Goal: Task Accomplishment & Management: Manage account settings

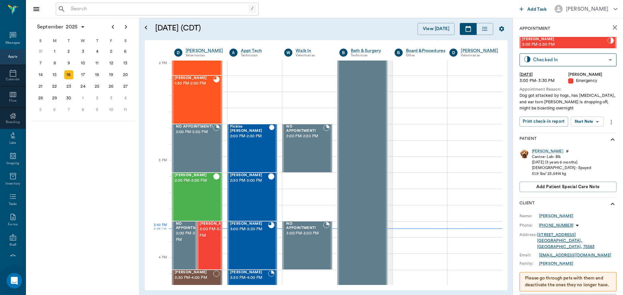
scroll to position [584, 0]
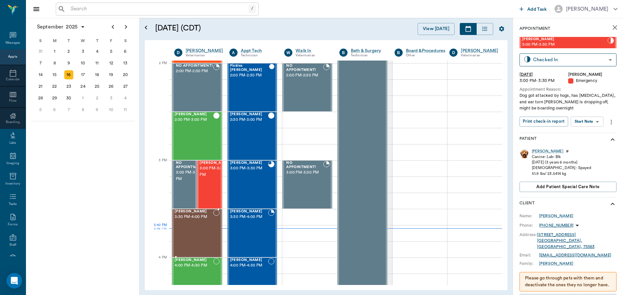
click at [195, 238] on div "Clarice BONINE 3:30 PM - 4:00 PM" at bounding box center [193, 233] width 39 height 47
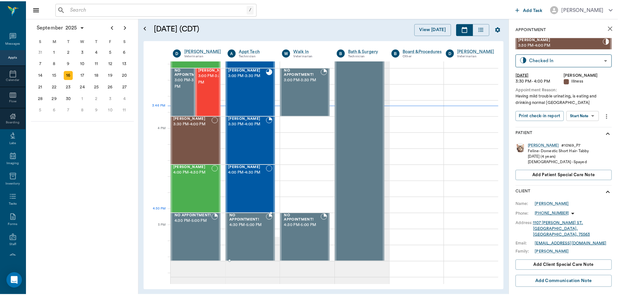
scroll to position [713, 0]
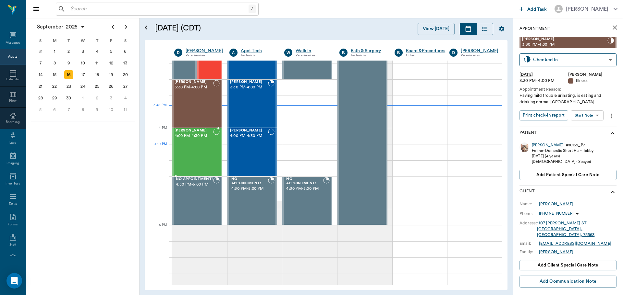
click at [198, 146] on div "Waylon McKnight 4:00 PM - 4:30 PM" at bounding box center [193, 152] width 39 height 47
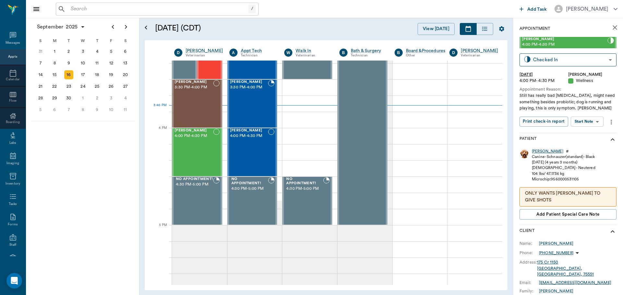
click at [540, 152] on div "Waylon" at bounding box center [546, 152] width 31 height 6
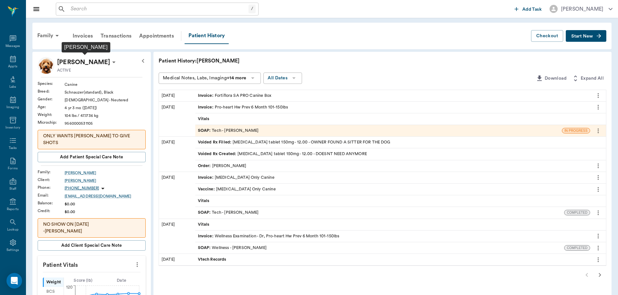
click at [82, 60] on p "[PERSON_NAME]" at bounding box center [83, 62] width 53 height 10
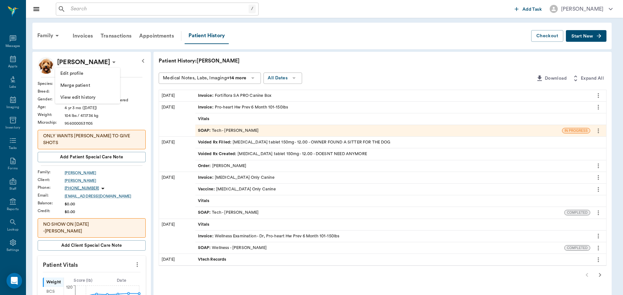
click at [54, 37] on div at bounding box center [311, 147] width 623 height 295
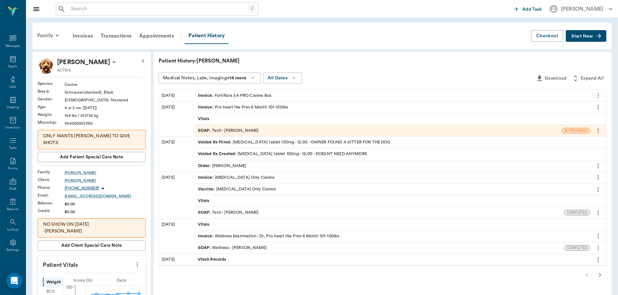
click at [55, 34] on icon at bounding box center [57, 36] width 8 height 8
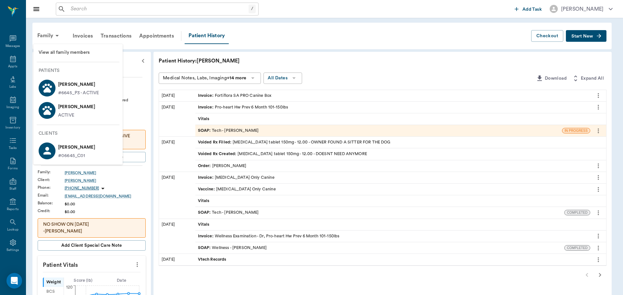
click at [79, 92] on p "#6645_P3 - ACTIVE" at bounding box center [78, 93] width 41 height 7
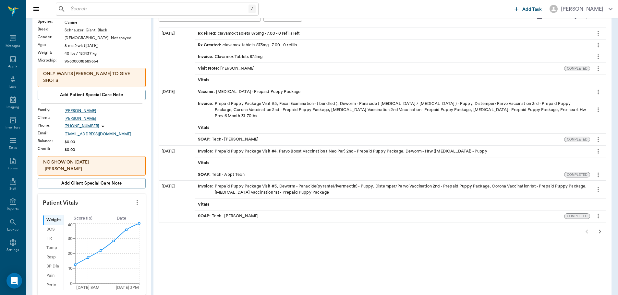
scroll to position [65, 0]
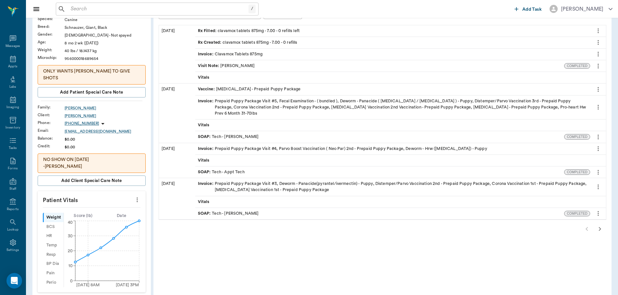
click at [139, 196] on icon "more" at bounding box center [137, 200] width 7 height 8
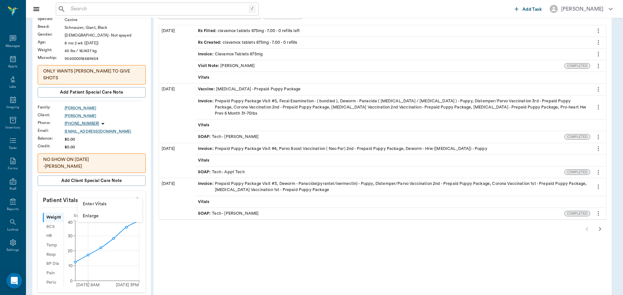
click at [116, 203] on span "Enter Vitals" at bounding box center [110, 204] width 54 height 7
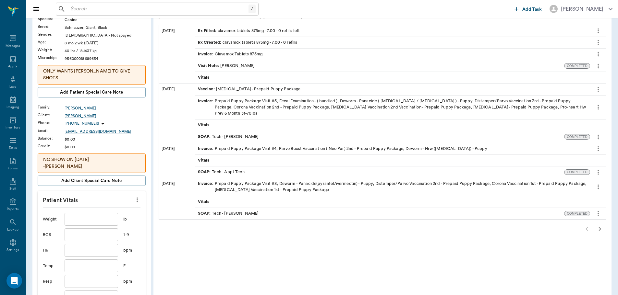
click at [106, 213] on input "text" at bounding box center [91, 219] width 53 height 13
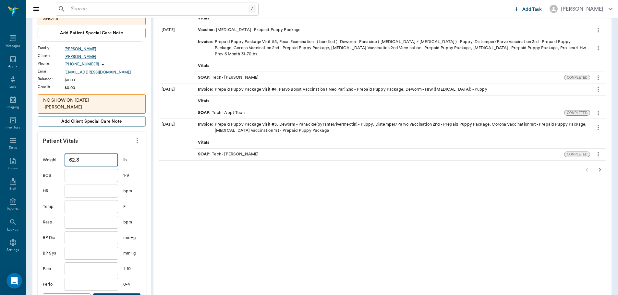
scroll to position [130, 0]
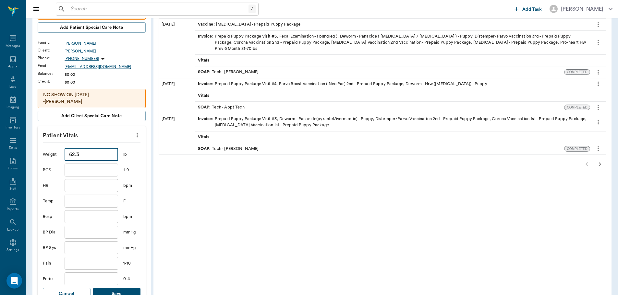
type input "62.3"
click at [130, 288] on button "Save" at bounding box center [117, 294] width 48 height 12
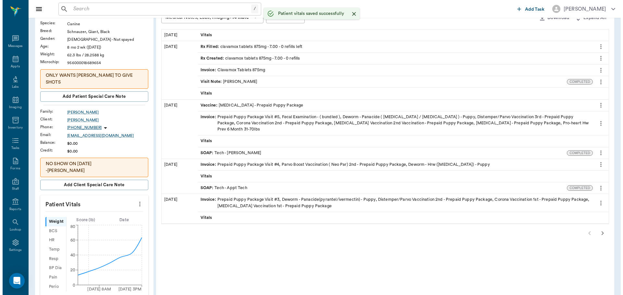
scroll to position [0, 0]
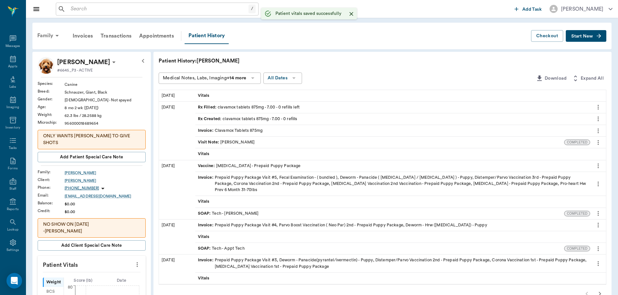
click at [51, 33] on div "Family" at bounding box center [48, 36] width 31 height 16
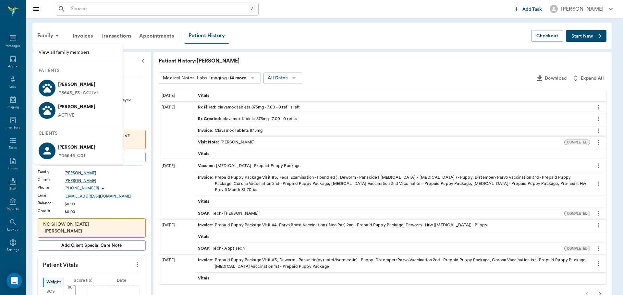
click at [83, 113] on div "ACTIVE" at bounding box center [76, 115] width 37 height 7
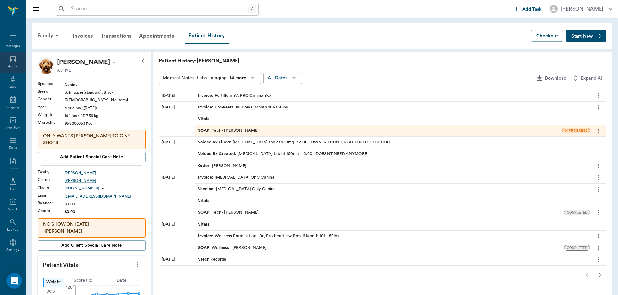
click at [9, 59] on icon at bounding box center [13, 59] width 8 height 8
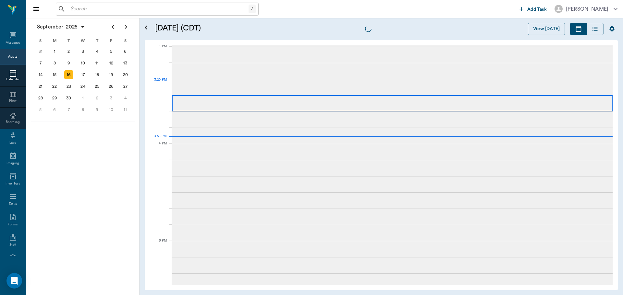
scroll to position [681, 0]
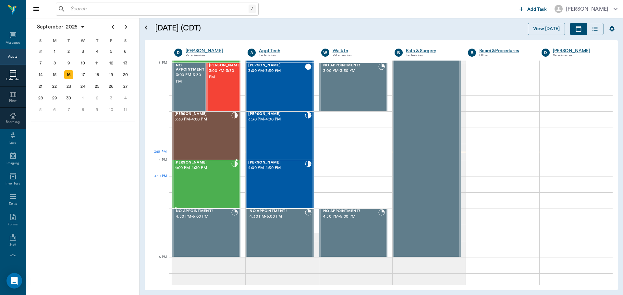
click at [213, 178] on div "Waylon McKnight 4:00 PM - 4:30 PM" at bounding box center [202, 184] width 57 height 47
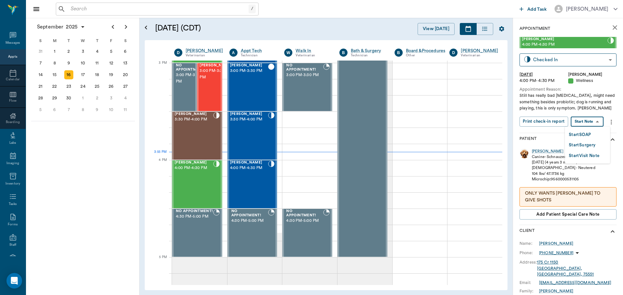
click at [596, 119] on body "/ ​ Add Task Dr. Bert Ellsworth Nectar Messages Appts Calendar Flow Boarding La…" at bounding box center [311, 147] width 623 height 295
click at [597, 138] on li "Start SOAP" at bounding box center [587, 134] width 45 height 11
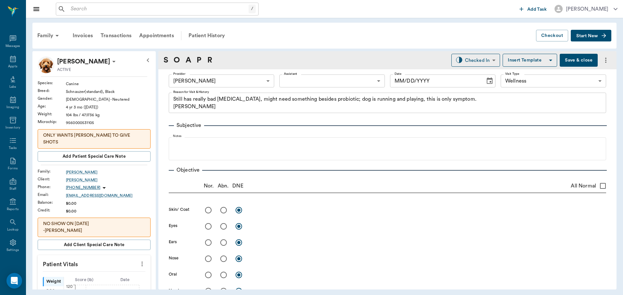
type input "63ec2f075fda476ae8351a4d"
type input "65d2be4f46e3a538d89b8c14"
type textarea "Still has really bad diarrhea, might need something besides probiotic; dog is r…"
type input "09/16/2025"
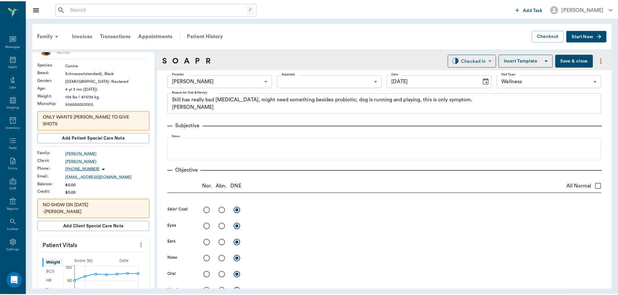
scroll to position [130, 0]
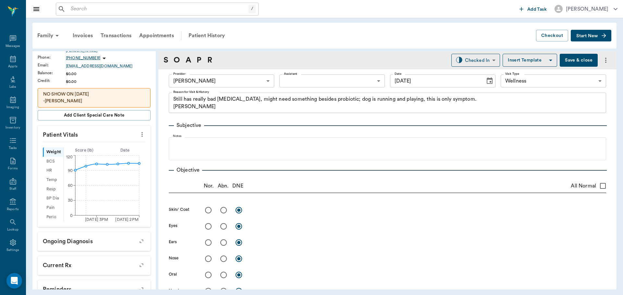
click at [138, 131] on icon "more" at bounding box center [141, 135] width 7 height 8
click at [101, 141] on span "Enter Vitals" at bounding box center [110, 139] width 54 height 7
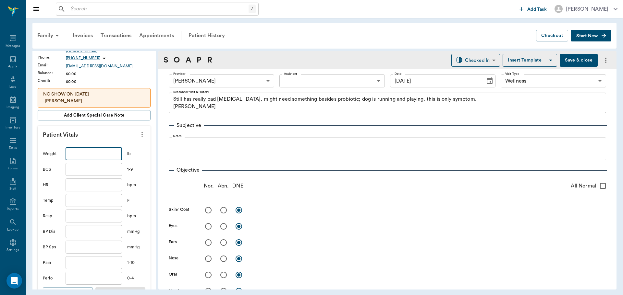
click at [100, 148] on input "text" at bounding box center [93, 154] width 56 height 13
type input "105.5"
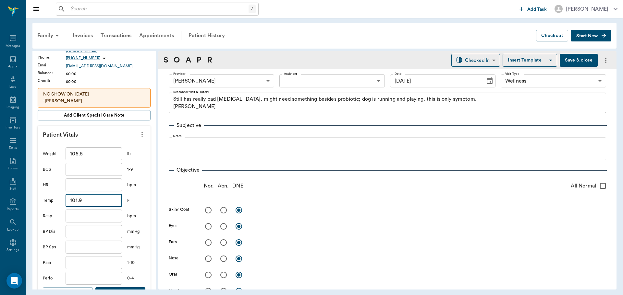
type input "101.9"
click at [120, 288] on button "Save" at bounding box center [120, 294] width 50 height 12
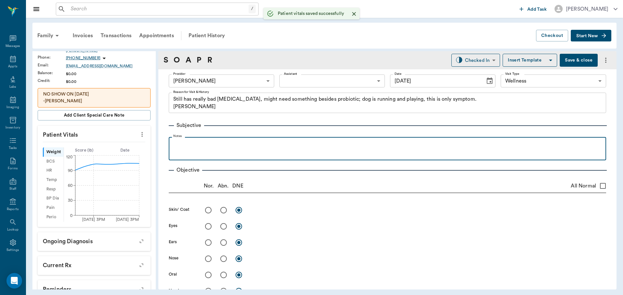
click at [200, 145] on p at bounding box center [387, 144] width 431 height 8
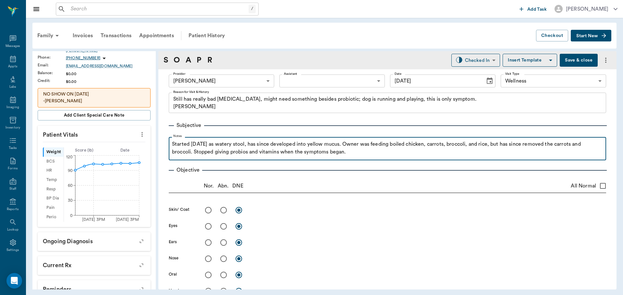
click at [229, 152] on p "Started 3 days ago as watery stool, has since developed into yellow mucus. Owne…" at bounding box center [387, 148] width 431 height 16
click at [292, 150] on p "Started 3 days ago as watery stool, has since developed into yellow mucus. Owne…" at bounding box center [387, 148] width 431 height 16
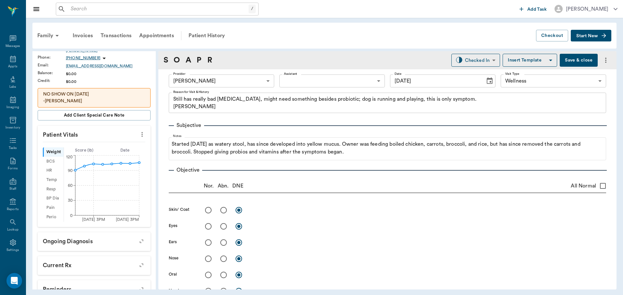
click at [573, 62] on button "Save & close" at bounding box center [578, 60] width 38 height 13
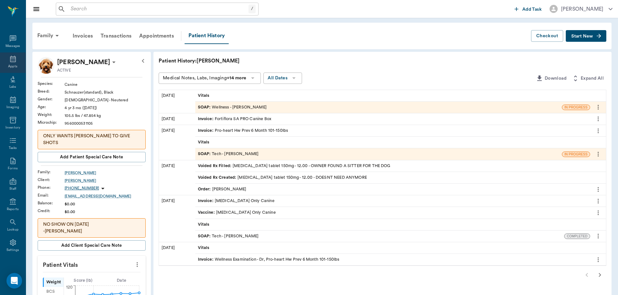
click at [0, 58] on div "Appts" at bounding box center [13, 63] width 26 height 20
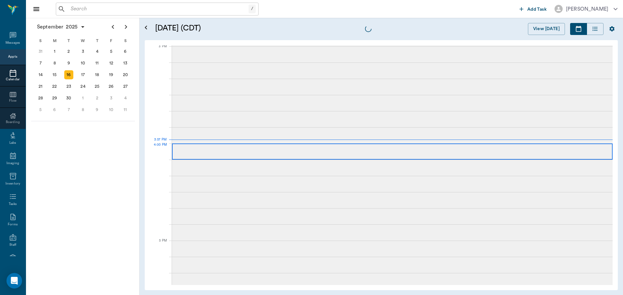
scroll to position [682, 0]
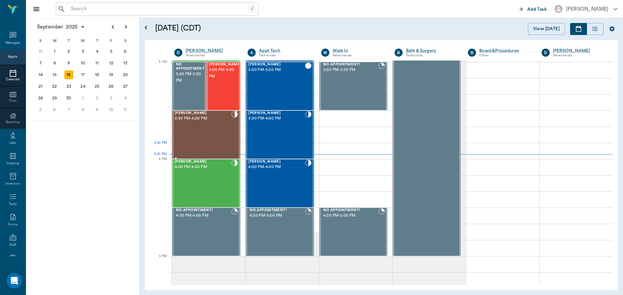
click at [224, 143] on div "Clarice BONINE 3:30 PM - 4:00 PM" at bounding box center [202, 134] width 57 height 47
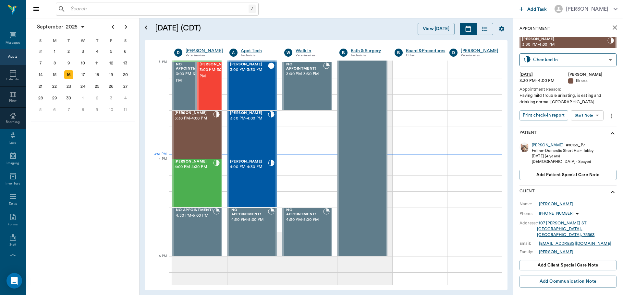
click at [592, 113] on body "/ ​ Add Task Dr. Bert Ellsworth Nectar Messages Appts Calendar Flow Boarding La…" at bounding box center [311, 147] width 623 height 295
click at [594, 125] on li "Start SOAP" at bounding box center [587, 128] width 45 height 11
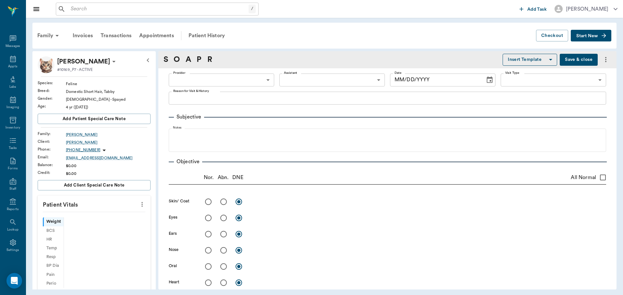
type input "63ec2f075fda476ae8351a4d"
type input "65d2be4f46e3a538d89b8c15"
type textarea "Having mild trouble urinating, is eating and drinking normal Caryn"
type input "09/16/2025"
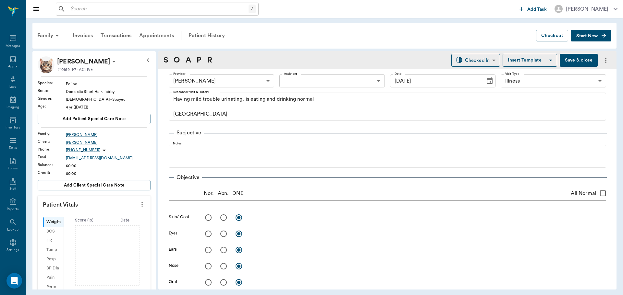
click at [140, 202] on icon "more" at bounding box center [141, 205] width 7 height 8
click at [126, 212] on li "Enter Vitals" at bounding box center [109, 216] width 65 height 12
click at [112, 221] on input "text" at bounding box center [93, 224] width 56 height 13
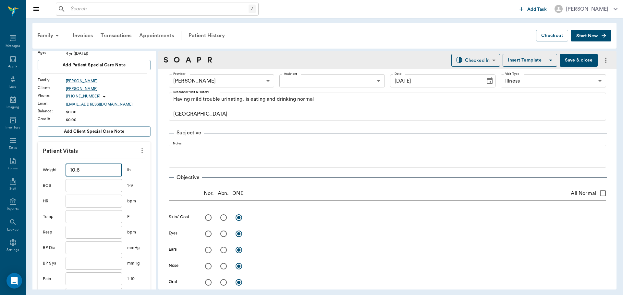
scroll to position [162, 0]
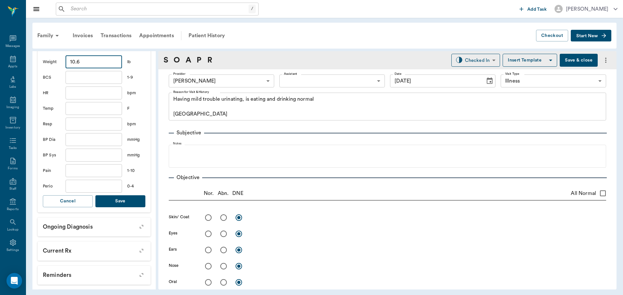
type input "10.6"
click at [120, 203] on button "Save" at bounding box center [120, 202] width 50 height 12
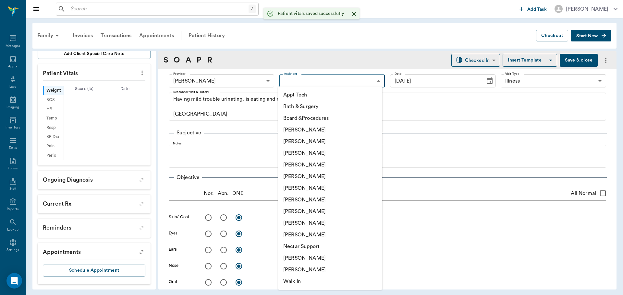
click at [288, 81] on body "/ ​ Add Task Dr. Bert Ellsworth Nectar Messages Appts Labs Imaging Inventory Ta…" at bounding box center [311, 147] width 623 height 295
click at [309, 199] on li "Hunter Graves" at bounding box center [330, 200] width 104 height 12
type input "682b670d8bdc6f7f8feef3db"
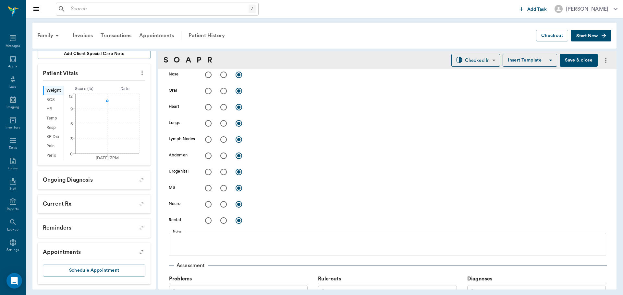
scroll to position [324, 0]
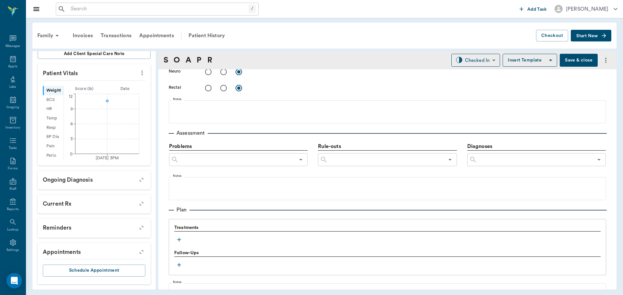
click at [177, 243] on icon "button" at bounding box center [179, 240] width 6 height 6
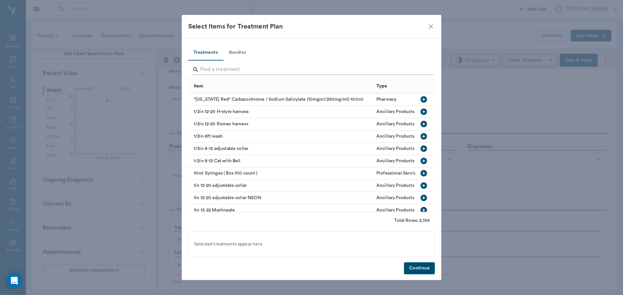
click at [221, 66] on input "Search" at bounding box center [311, 70] width 223 height 10
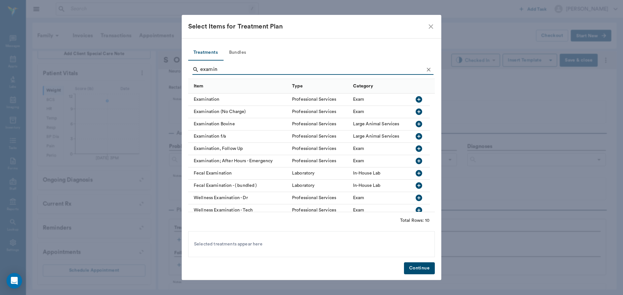
type input "examin"
click at [418, 101] on icon "button" at bounding box center [418, 99] width 6 height 6
click at [429, 69] on icon "Clear" at bounding box center [428, 70] width 4 height 4
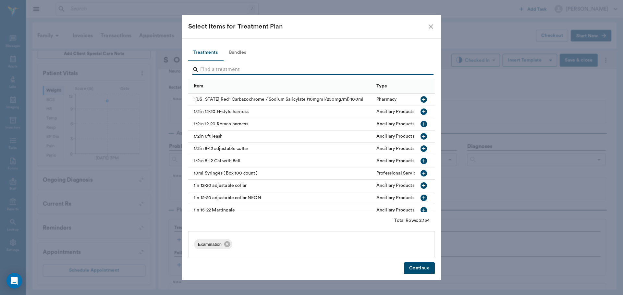
click at [415, 70] on input "Search" at bounding box center [311, 70] width 223 height 10
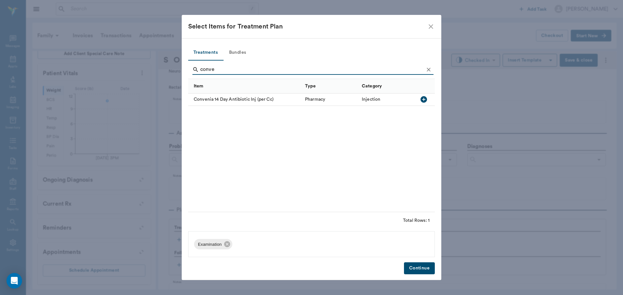
type input "conve"
click at [423, 99] on icon "button" at bounding box center [424, 100] width 8 height 8
click at [428, 68] on icon "Clear" at bounding box center [428, 69] width 6 height 6
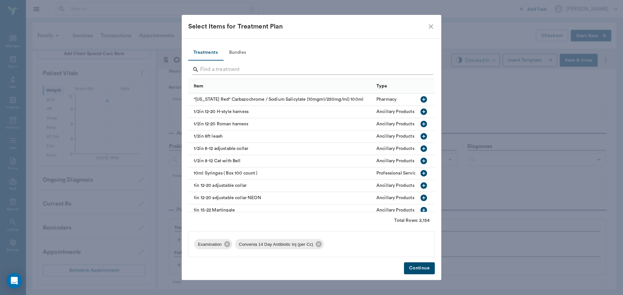
click at [423, 69] on input "Search" at bounding box center [311, 70] width 223 height 10
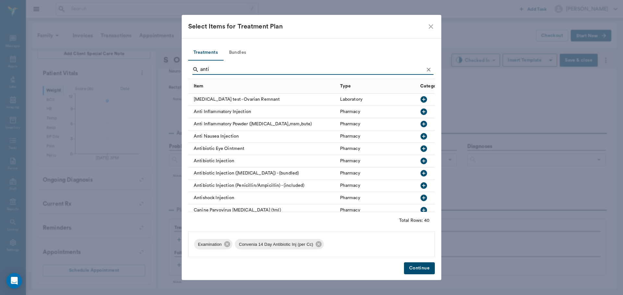
type input "anti"
click at [420, 110] on icon "button" at bounding box center [424, 112] width 8 height 8
click at [429, 273] on button "Continue" at bounding box center [419, 269] width 31 height 12
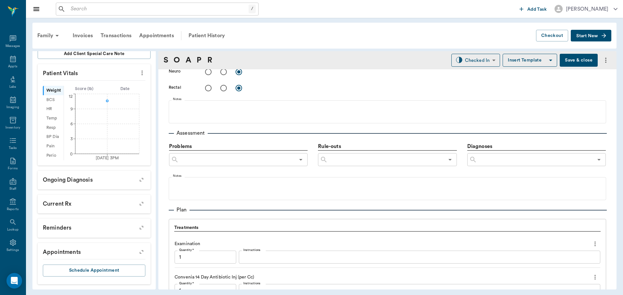
scroll to position [496, 0]
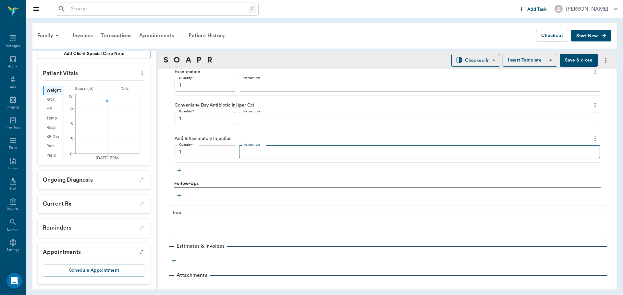
click at [273, 152] on textarea "Instructions" at bounding box center [419, 152] width 352 height 7
type input "1.00"
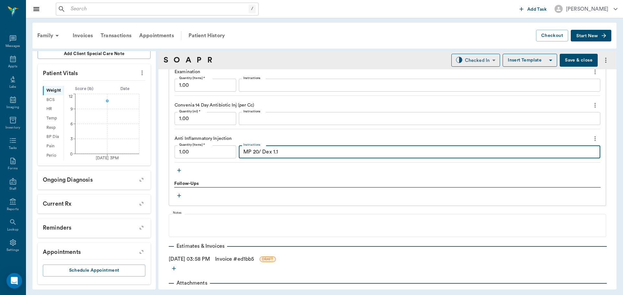
type textarea "MP 20/ Dex 1.1"
click at [206, 123] on input "1.00" at bounding box center [205, 118] width 62 height 13
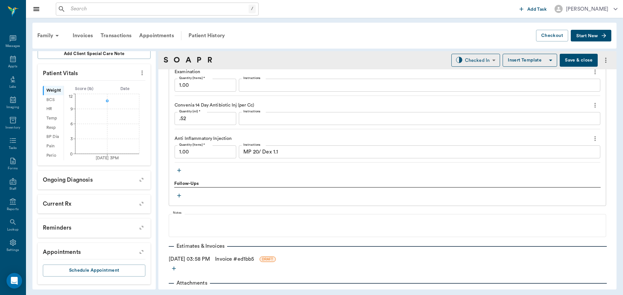
type input "0.52"
click at [303, 171] on div "Treatments Examination Quantity (Items) * 1.00 Quantity (Items) * Instructions …" at bounding box center [387, 114] width 426 height 123
click at [179, 173] on icon "button" at bounding box center [179, 170] width 6 height 6
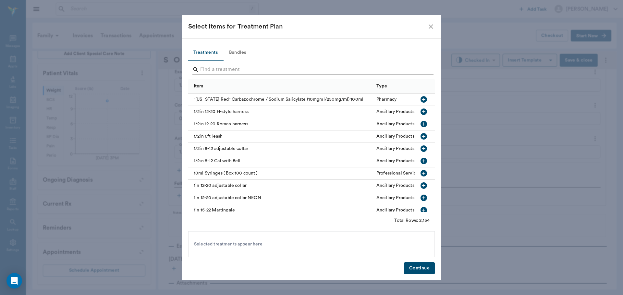
click at [208, 67] on input "Search" at bounding box center [311, 70] width 223 height 10
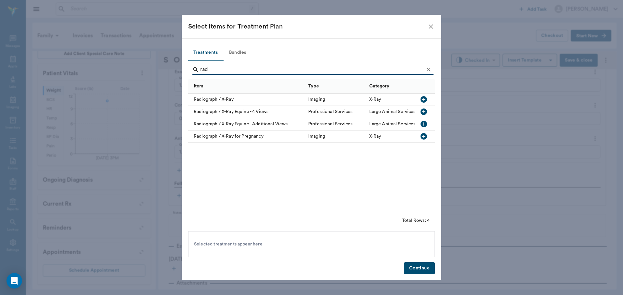
type input "rad"
click at [426, 100] on icon "button" at bounding box center [423, 99] width 6 height 6
click at [424, 272] on button "Continue" at bounding box center [419, 269] width 31 height 12
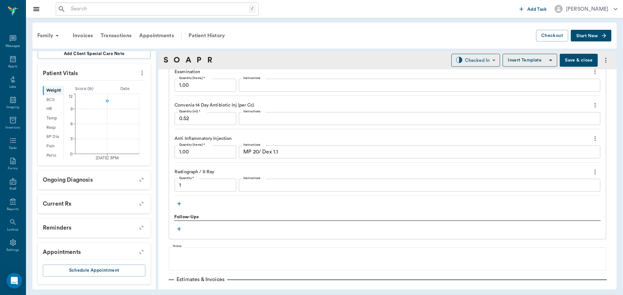
type input "1.00"
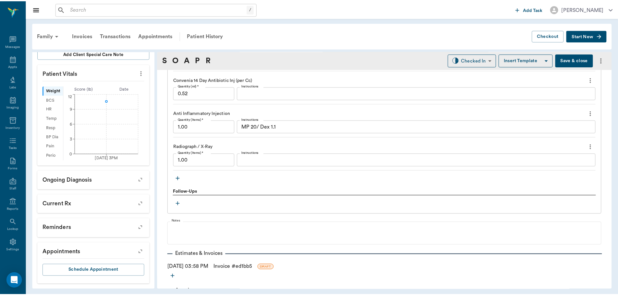
scroll to position [545, 0]
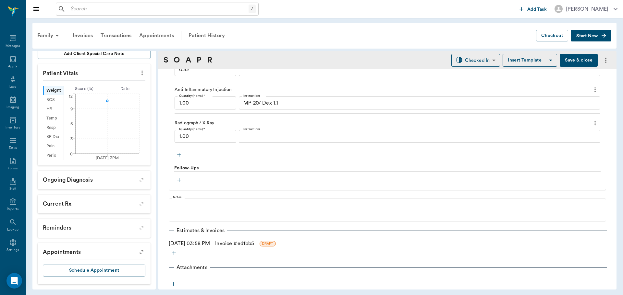
drag, startPoint x: 228, startPoint y: 243, endPoint x: 249, endPoint y: 238, distance: 21.7
click at [228, 243] on link "Invoice # ed1bb5" at bounding box center [234, 244] width 39 height 8
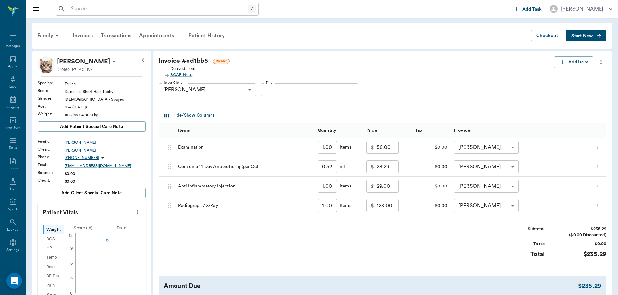
click at [384, 205] on input "128.00" at bounding box center [387, 205] width 22 height 13
type input "75.00"
click at [422, 243] on div "Subtotal $182.29 ($0.00 Discounted) Taxes $0.00 Total $182.29" at bounding box center [382, 246] width 447 height 40
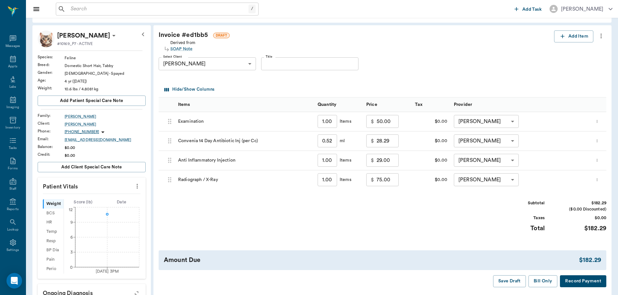
scroll to position [65, 0]
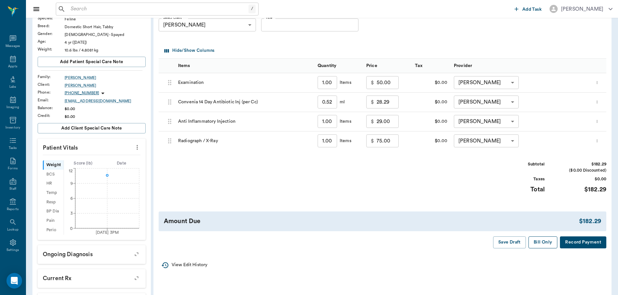
click at [537, 244] on button "Bill Only" at bounding box center [542, 243] width 29 height 12
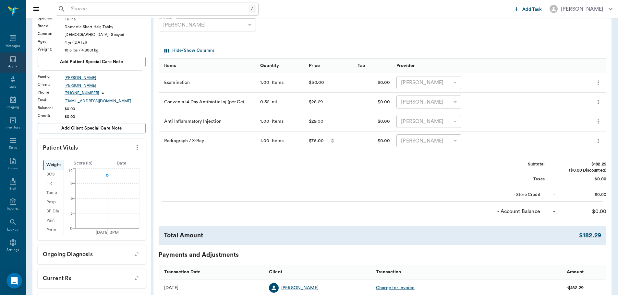
click at [9, 59] on icon at bounding box center [13, 59] width 8 height 8
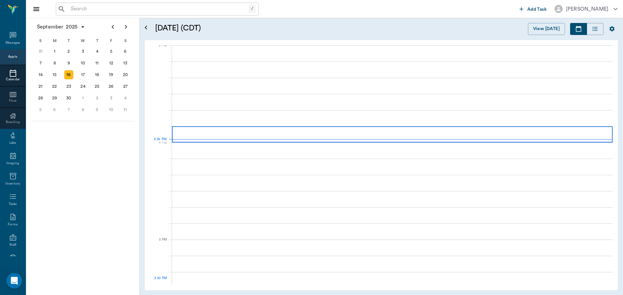
scroll to position [682, 0]
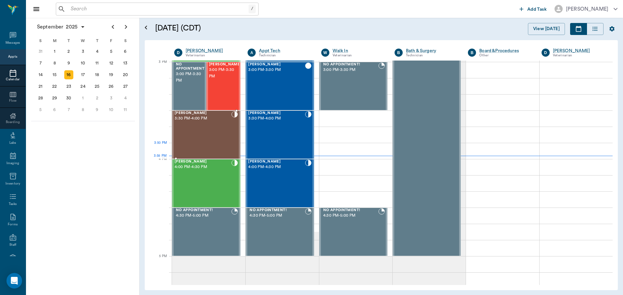
click at [208, 134] on div "Clarice BONINE 3:30 PM - 4:00 PM" at bounding box center [202, 134] width 57 height 47
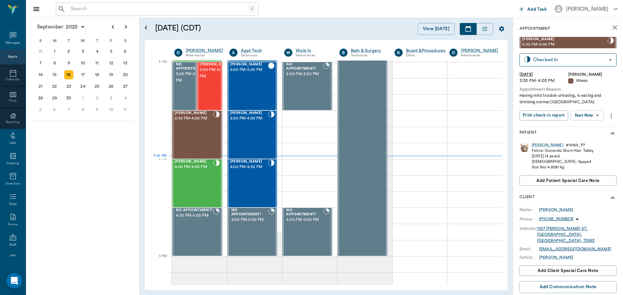
click at [595, 118] on body "/ ​ Add Task Dr. Bert Ellsworth Nectar Messages Appts Calendar Flow Boarding La…" at bounding box center [311, 147] width 623 height 295
click at [594, 102] on div at bounding box center [311, 147] width 623 height 295
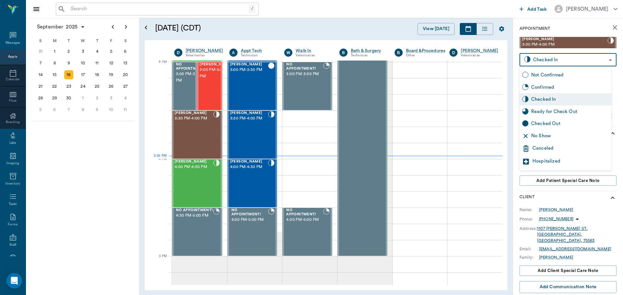
click at [572, 58] on body "/ ​ Add Task Dr. Bert Ellsworth Nectar Messages Appts Calendar Flow Boarding La…" at bounding box center [311, 147] width 623 height 295
click at [575, 108] on div "Ready for Check Out" at bounding box center [570, 111] width 78 height 7
type input "READY_TO_CHECKOUT"
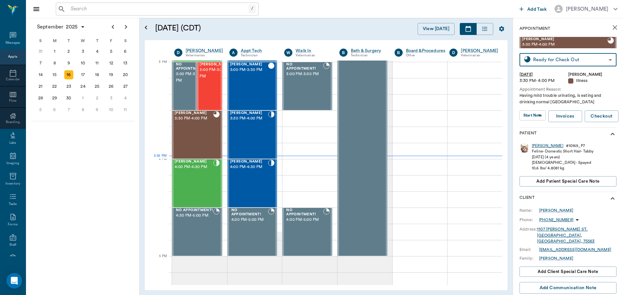
click at [541, 148] on div "Clarice" at bounding box center [546, 146] width 31 height 6
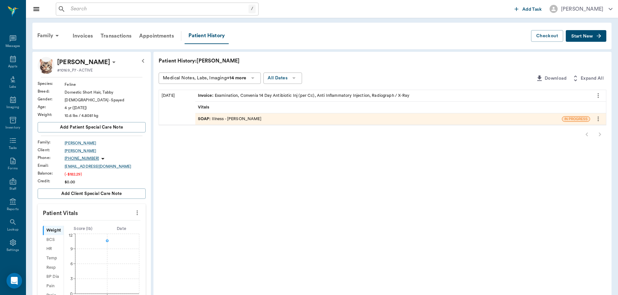
click at [249, 120] on div "SOAP : Illness - Dr. Bert Ellsworth" at bounding box center [230, 119] width 64 height 6
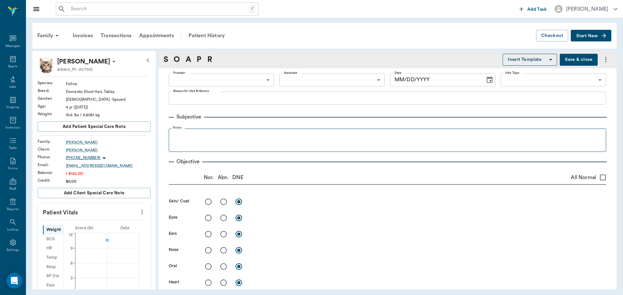
type input "63ec2f075fda476ae8351a4d"
type input "682b670d8bdc6f7f8feef3db"
type input "65d2be4f46e3a538d89b8c15"
type textarea "Having mild trouble urinating, is eating and drinking normal Caryn"
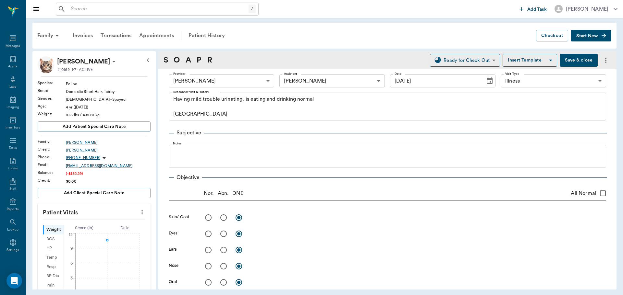
type input "09/16/2025"
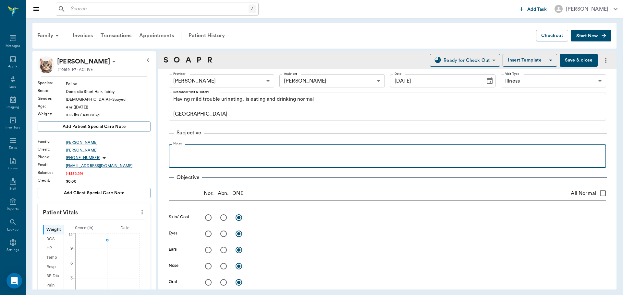
click at [263, 149] on p at bounding box center [387, 152] width 431 height 8
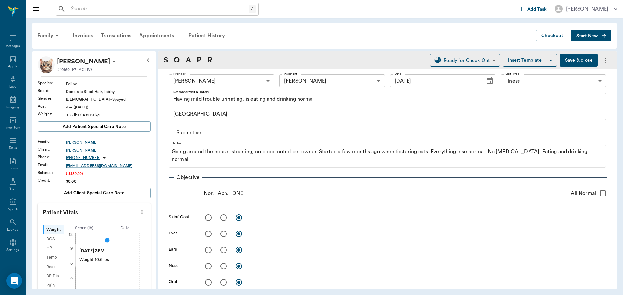
click at [106, 241] on circle at bounding box center [106, 240] width 5 height 5
click at [94, 279] on input "text" at bounding box center [93, 278] width 56 height 13
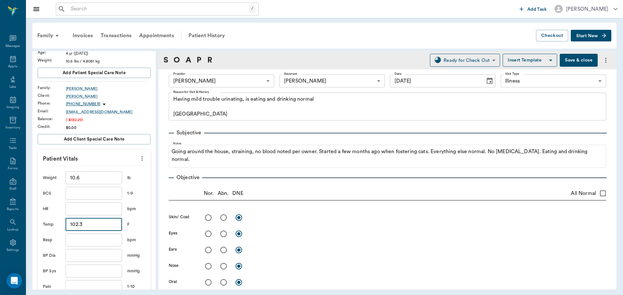
scroll to position [162, 0]
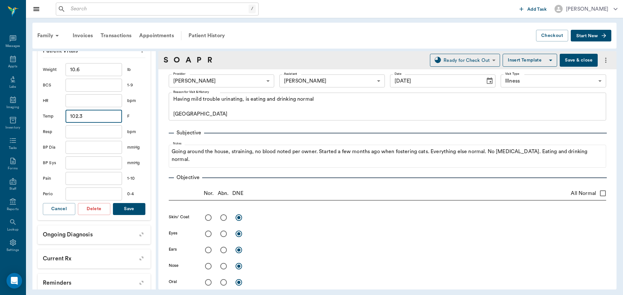
type input "102.3"
click at [130, 211] on button "Save" at bounding box center [129, 209] width 32 height 12
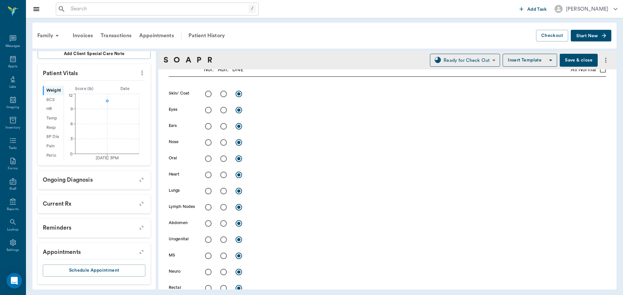
scroll to position [130, 0]
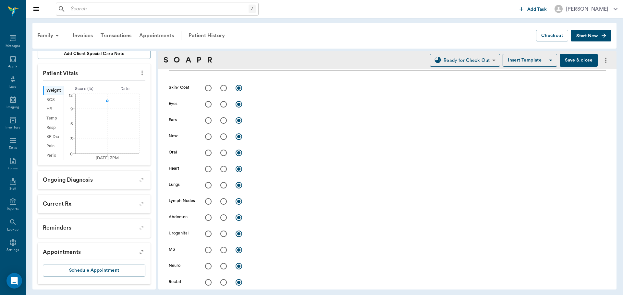
click at [223, 235] on input "radio" at bounding box center [224, 234] width 14 height 14
radio input "true"
click at [225, 216] on input "radio" at bounding box center [224, 218] width 14 height 14
radio input "true"
click at [262, 214] on textarea at bounding box center [428, 217] width 355 height 7
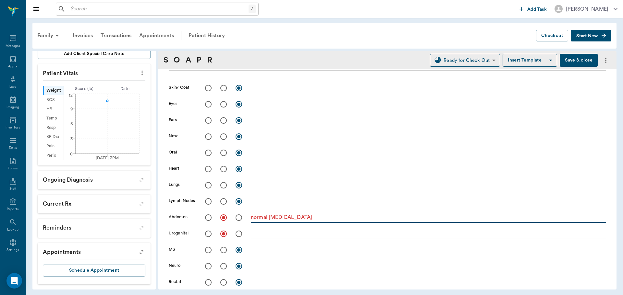
type textarea "normal palpation"
click at [267, 239] on div "x" at bounding box center [428, 234] width 355 height 9
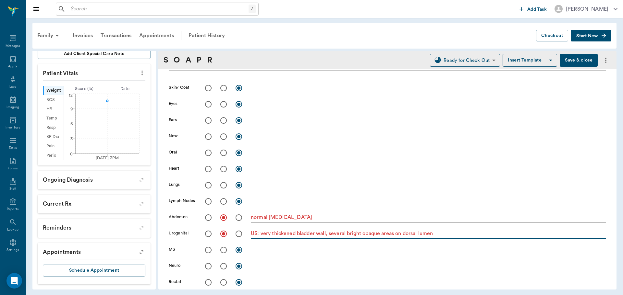
click at [417, 233] on textarea "US: very thickened bladder wall, several bright opaque areas on dorsal lumen" at bounding box center [428, 233] width 355 height 7
click at [444, 237] on textarea "US: very thickened bladder wall, several bright opaque areas on ventral lumen" at bounding box center [428, 233] width 355 height 7
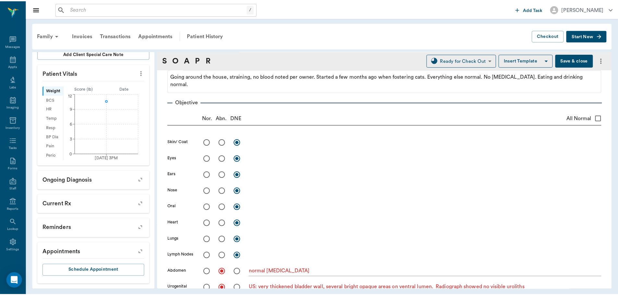
scroll to position [0, 0]
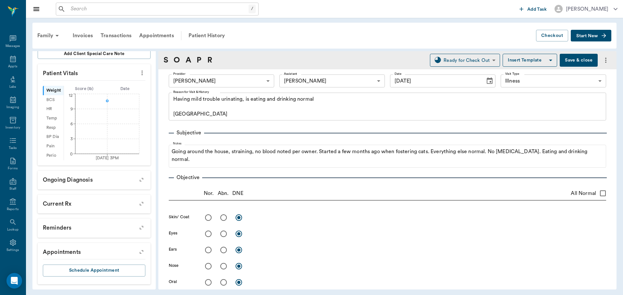
type textarea "US: very thickened bladder wall, several bright opaque areas on ventral lumen. …"
click at [572, 58] on button "Save & close" at bounding box center [578, 60] width 38 height 13
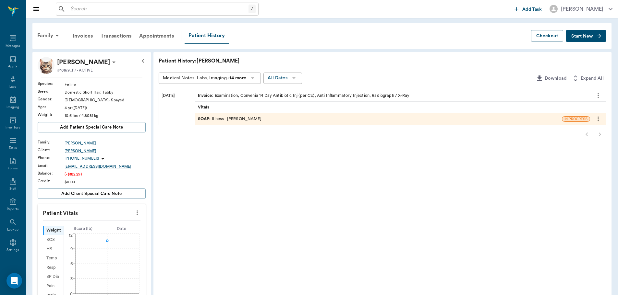
click at [251, 118] on div "SOAP : Illness - Dr. Bert Ellsworth" at bounding box center [230, 119] width 64 height 6
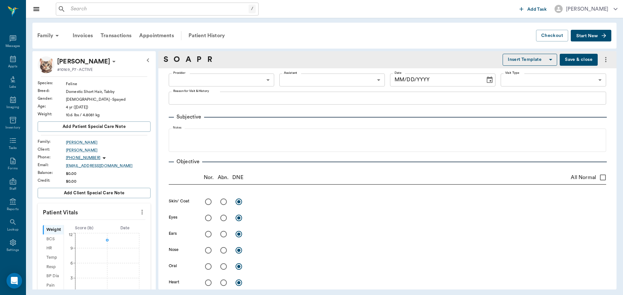
type input "63ec2f075fda476ae8351a4d"
type input "682b670d8bdc6f7f8feef3db"
type input "65d2be4f46e3a538d89b8c15"
type textarea "Having mild trouble urinating, is eating and drinking normal Caryn"
radio input "true"
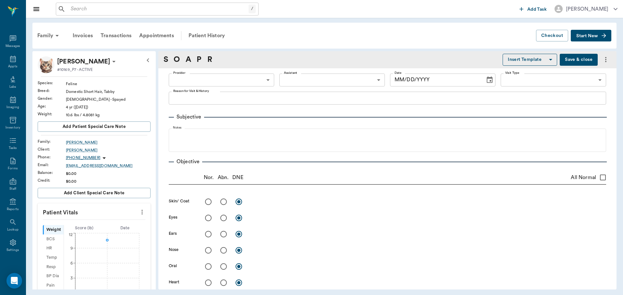
type textarea "normal palpation"
radio input "true"
type textarea "US: very thickened bladder wall, several bright opaque areas on ventral lumen. …"
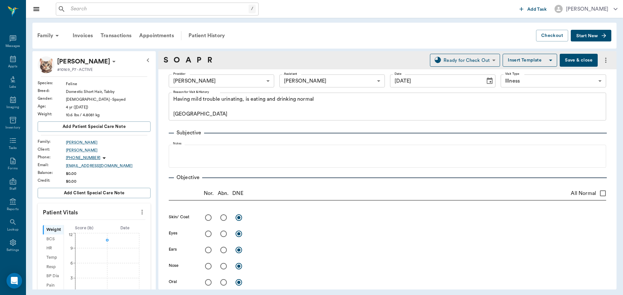
type input "09/16/2025"
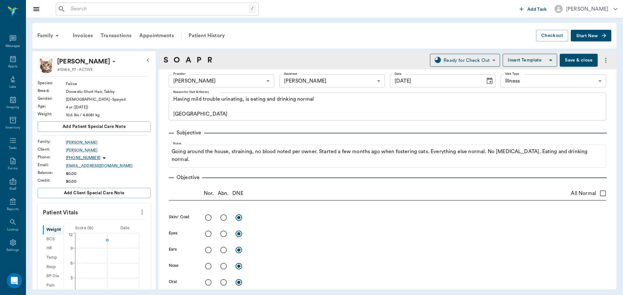
type input "CHECKED_OUT"
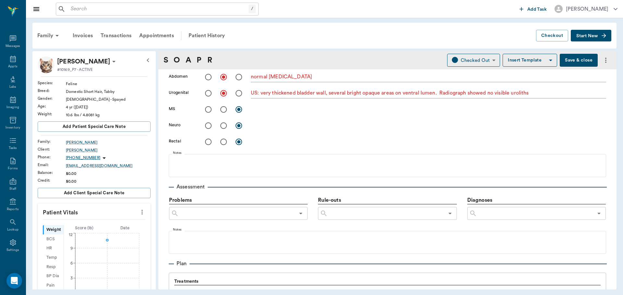
scroll to position [324, 0]
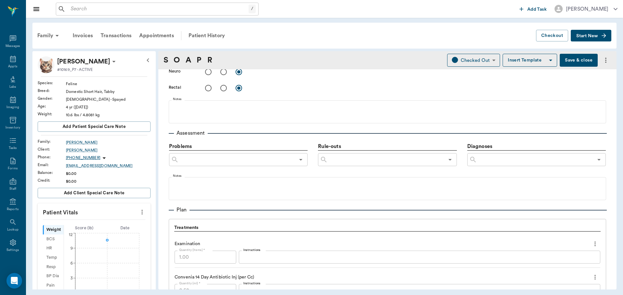
click at [514, 158] on input "text" at bounding box center [535, 159] width 116 height 9
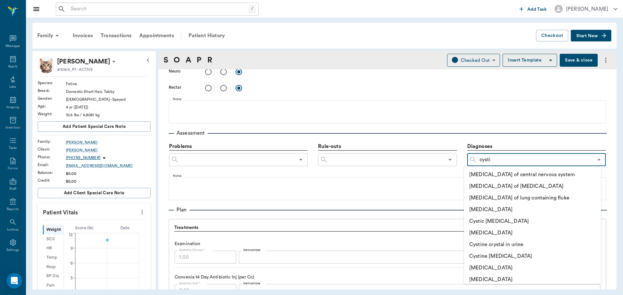
type input "cystis"
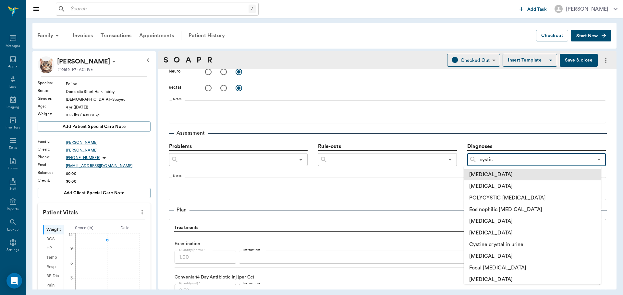
click at [486, 174] on li "Cystitis" at bounding box center [532, 175] width 137 height 12
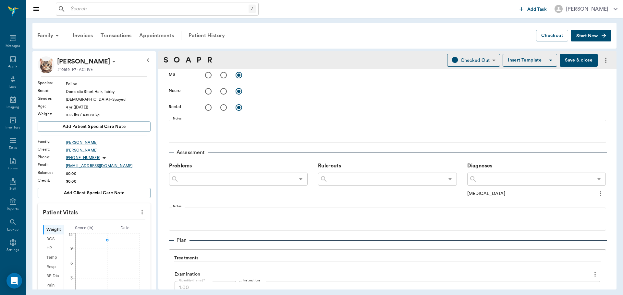
scroll to position [195, 0]
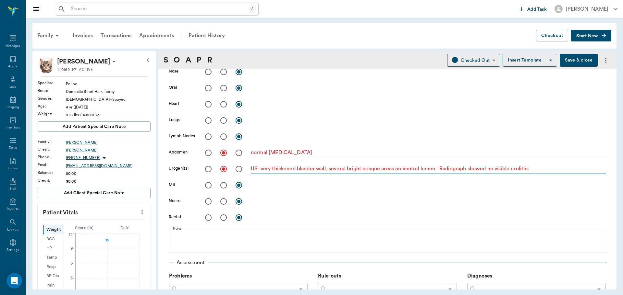
click at [540, 170] on textarea "US: very thickened bladder wall, several bright opaque areas on ventral lumen. …" at bounding box center [428, 168] width 355 height 7
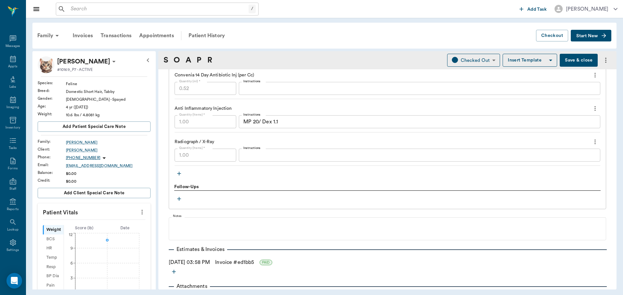
scroll to position [556, 0]
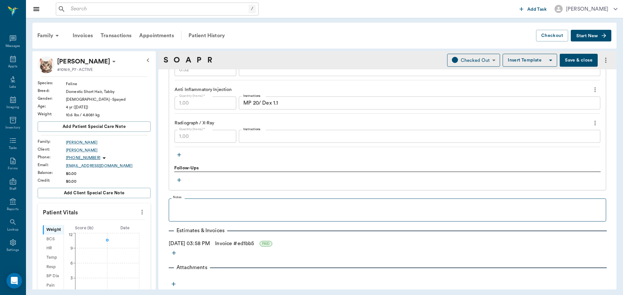
type textarea "US: very thickened bladder wall, several bright opaque areas on ventral lumen. …"
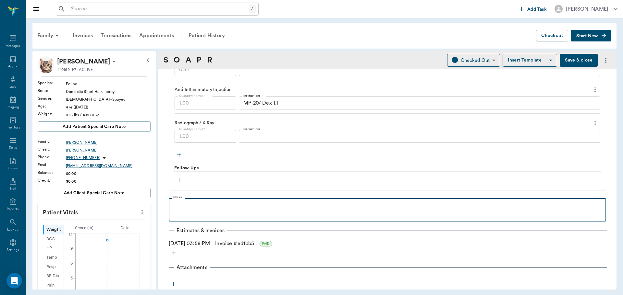
click at [206, 206] on p at bounding box center [387, 206] width 431 height 8
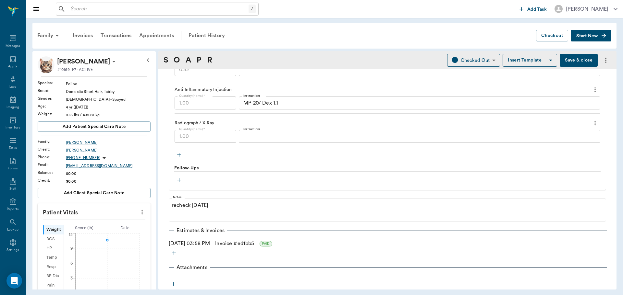
click at [567, 64] on button "Save & close" at bounding box center [578, 60] width 38 height 13
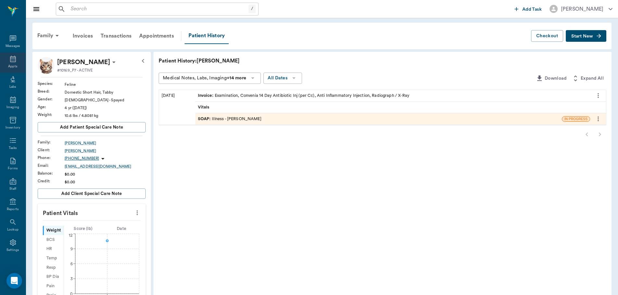
click at [13, 60] on icon at bounding box center [13, 59] width 6 height 6
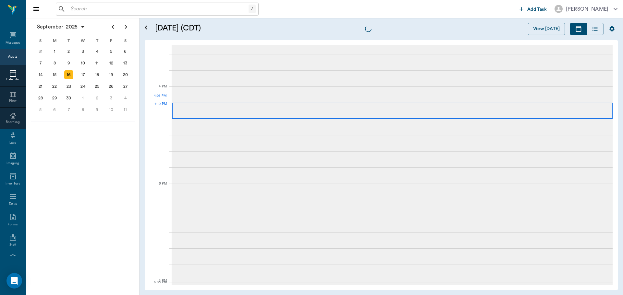
scroll to position [779, 0]
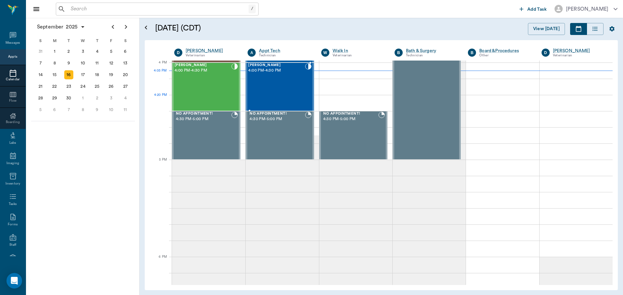
click at [276, 97] on div "Droopy Wynn 4:00 PM - 4:30 PM" at bounding box center [276, 86] width 56 height 47
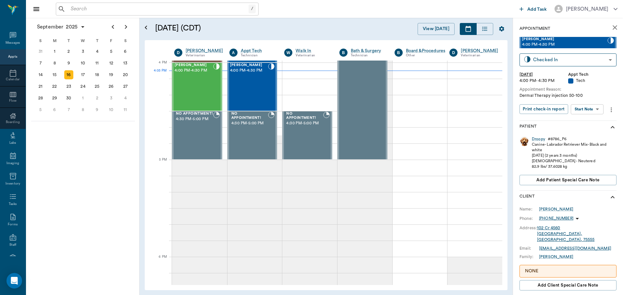
click at [599, 110] on body "/ ​ Add Task Dr. Bert Ellsworth Nectar Messages Appts Calendar Flow Boarding La…" at bounding box center [311, 147] width 623 height 295
click at [599, 122] on li "Start SOAP" at bounding box center [587, 122] width 45 height 11
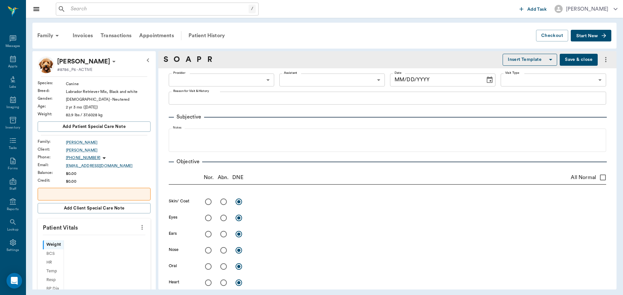
type input "63ec2f075fda476ae8351a4c"
type input "65d2be4f46e3a538d89b8c1a"
type textarea "Dermal Therapy injection 50-100"
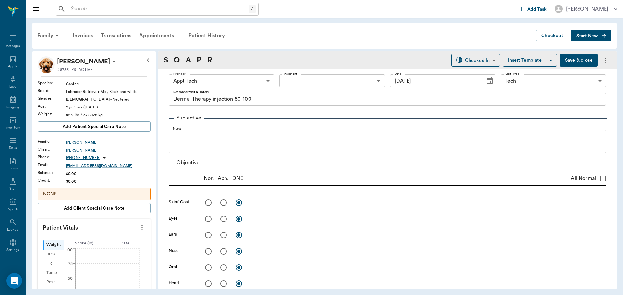
type input "09/16/2025"
click at [138, 227] on icon "more" at bounding box center [141, 228] width 7 height 8
click at [128, 236] on span "Enter Vitals" at bounding box center [110, 238] width 54 height 7
click at [108, 246] on input "text" at bounding box center [93, 247] width 56 height 13
type input "84"
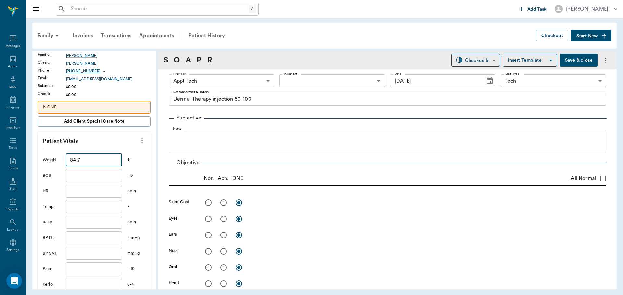
scroll to position [130, 0]
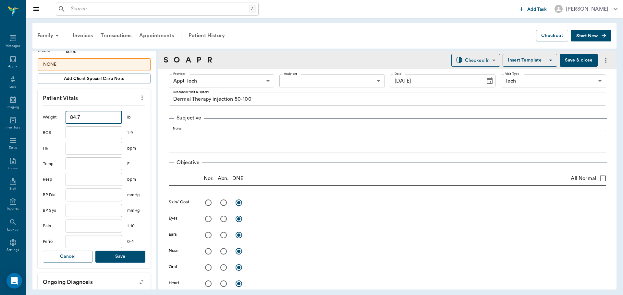
type input "84.7"
click at [131, 258] on button "Save" at bounding box center [120, 257] width 50 height 12
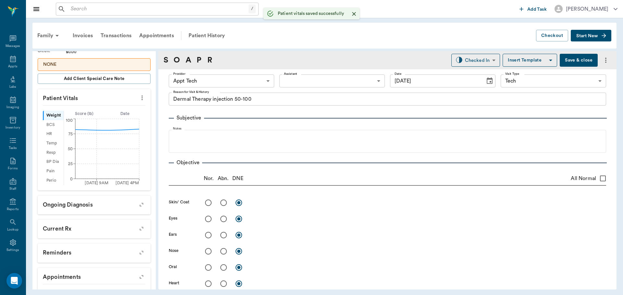
click at [215, 78] on body "/ ​ Add Task Dr. Bert Ellsworth Nectar Messages Appts Labs Imaging Inventory Ta…" at bounding box center [311, 147] width 623 height 295
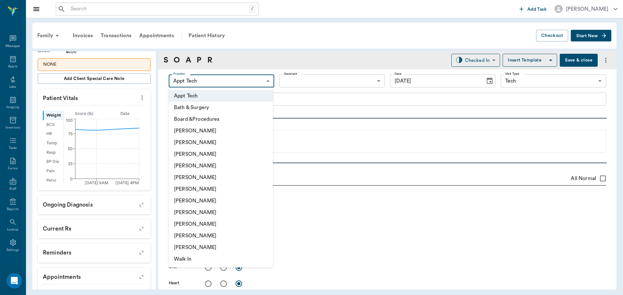
click at [227, 201] on li "[PERSON_NAME]" at bounding box center [221, 201] width 104 height 12
type input "682b670d8bdc6f7f8feef3db"
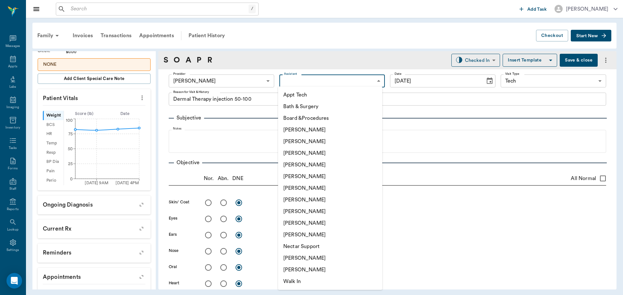
click at [304, 79] on body "/ ​ Add Task Dr. Bert Ellsworth Nectar Messages Appts Labs Imaging Inventory Ta…" at bounding box center [311, 147] width 623 height 295
click at [304, 99] on li "Appt Tech" at bounding box center [330, 95] width 104 height 12
type input "63ec2f075fda476ae8351a4c"
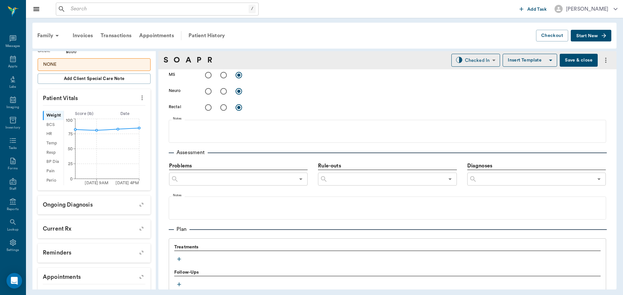
scroll to position [292, 0]
click at [179, 256] on icon "button" at bounding box center [179, 258] width 4 height 4
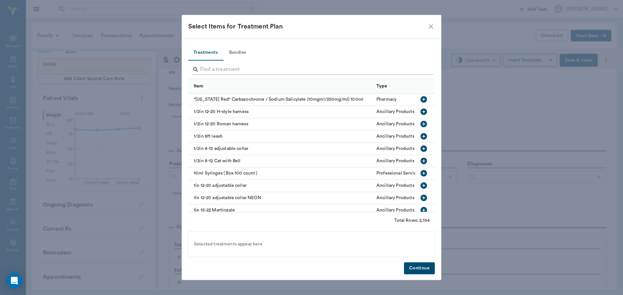
click at [226, 68] on input "Search" at bounding box center [311, 70] width 223 height 10
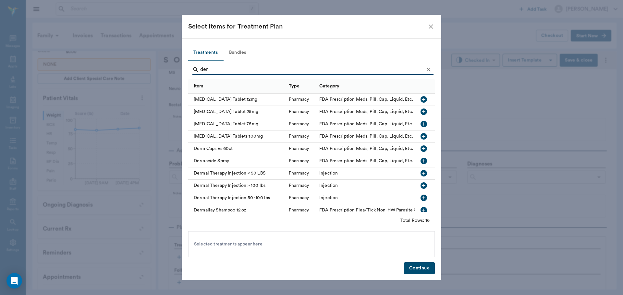
type input "der"
click at [420, 201] on icon "button" at bounding box center [423, 198] width 6 height 6
click at [424, 270] on button "Continue" at bounding box center [419, 269] width 31 height 12
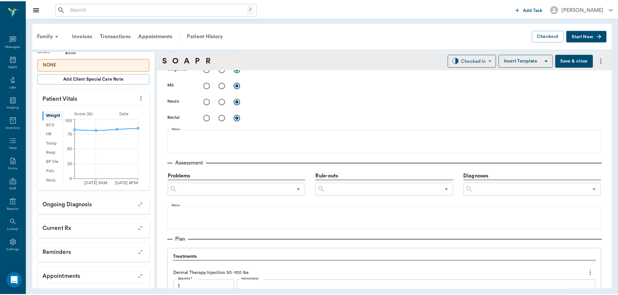
scroll to position [138, 0]
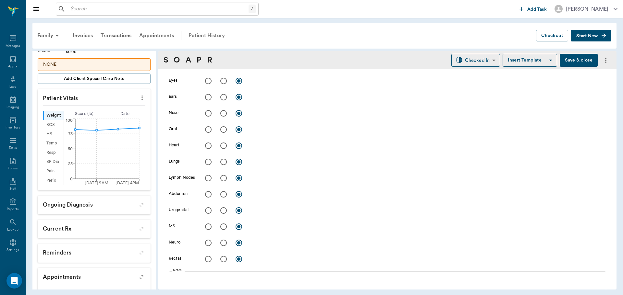
drag, startPoint x: 198, startPoint y: 36, endPoint x: 212, endPoint y: 40, distance: 14.8
click at [198, 36] on div "Patient History" at bounding box center [206, 36] width 44 height 16
type input "1.00"
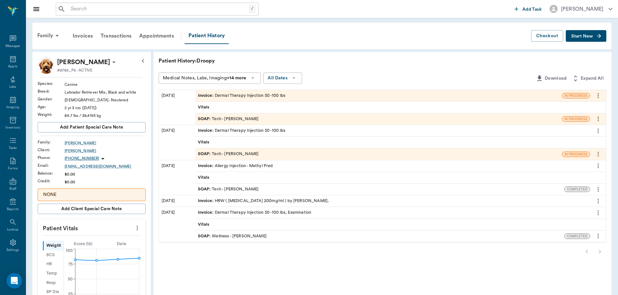
click at [556, 154] on div "SOAP : Tech - Julie Dickerson" at bounding box center [378, 154] width 366 height 11
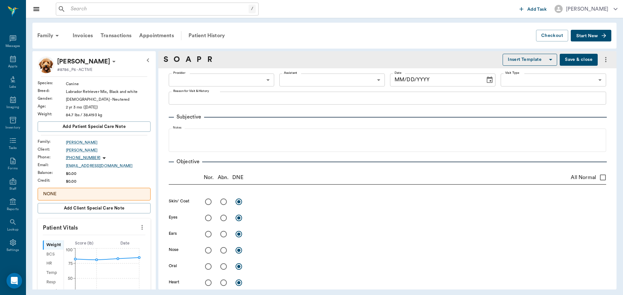
type input "63ec2e7e52e12b0ba117b124"
type input "65d2be4f46e3a538d89b8c1a"
type textarea "Allergy Injection - Methyl Pred: mp80/dex sp2 -jess"
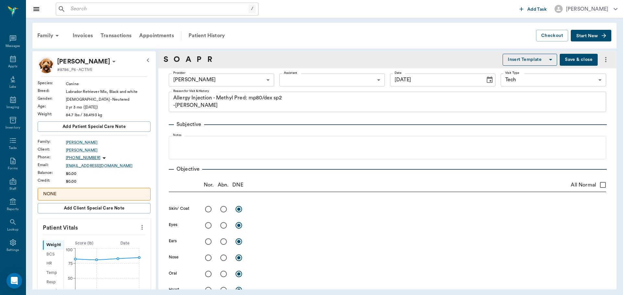
type input "08/18/2025"
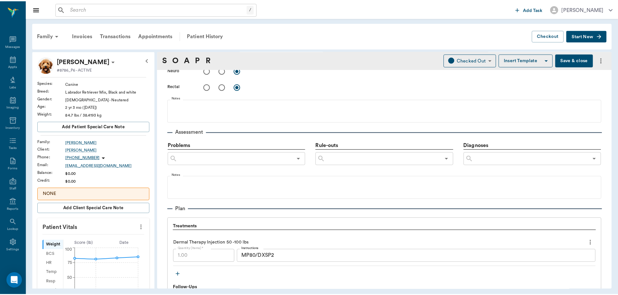
scroll to position [357, 0]
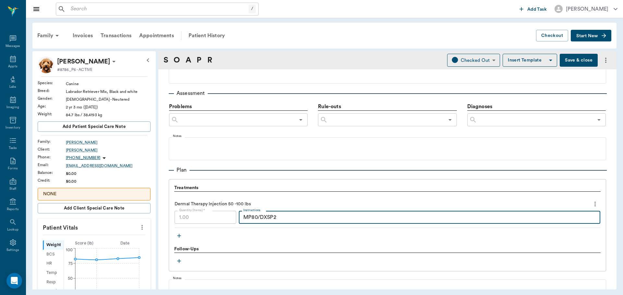
drag, startPoint x: 302, startPoint y: 220, endPoint x: 237, endPoint y: 222, distance: 65.5
click at [239, 222] on div "MP80/DXSP2 x Instructions" at bounding box center [419, 217] width 361 height 13
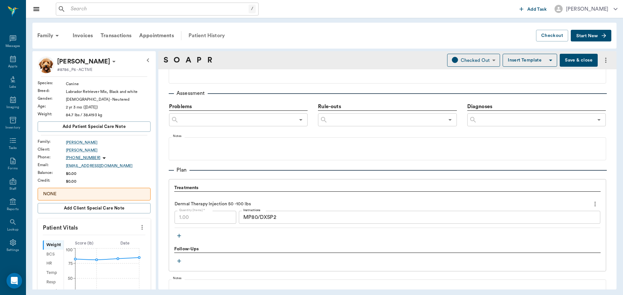
click at [218, 36] on div "Patient History" at bounding box center [206, 36] width 44 height 16
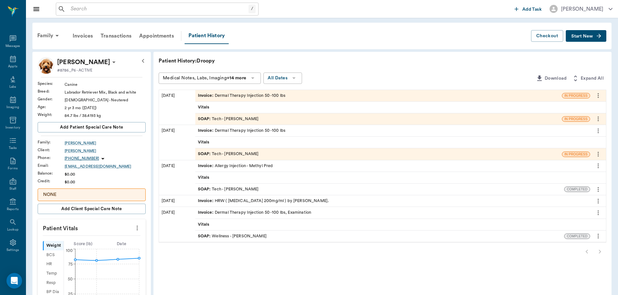
click at [249, 94] on div "Invoice : Dermal Therapy Injection 50 -100 lbs" at bounding box center [242, 96] width 88 height 6
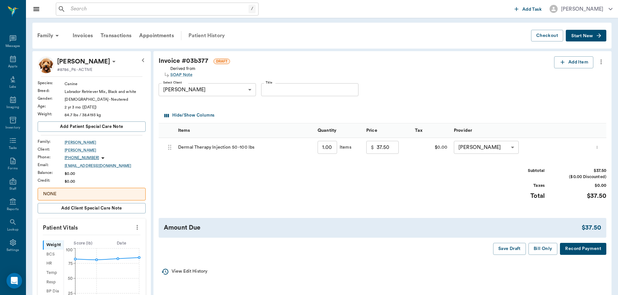
click at [210, 32] on div "Patient History" at bounding box center [206, 36] width 44 height 16
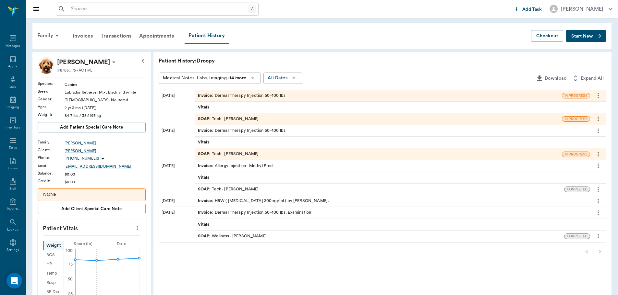
click at [237, 123] on div "SOAP : Tech - Hunter Graves" at bounding box center [378, 118] width 366 height 11
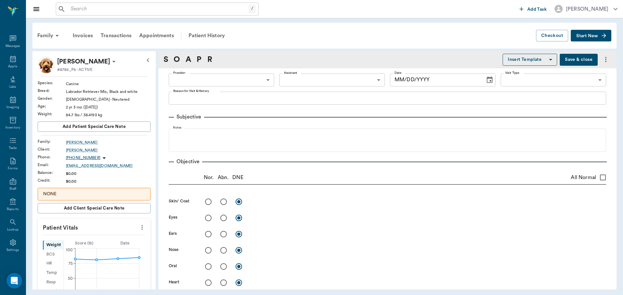
type input "682b670d8bdc6f7f8feef3db"
type input "63ec2f075fda476ae8351a4c"
type input "65d2be4f46e3a538d89b8c1a"
type textarea "Dermal Therapy injection 50-100"
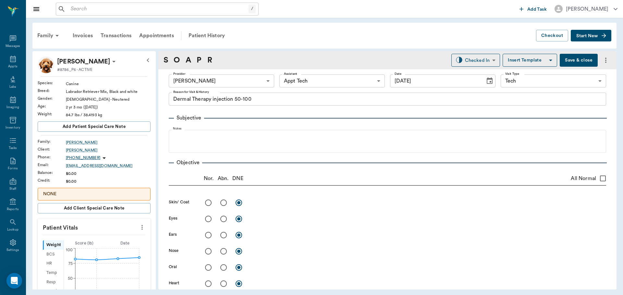
type input "09/16/2025"
click at [459, 63] on body "/ ​ Add Task Dr. Bert Ellsworth Nectar Messages Appts Labs Imaging Inventory Ta…" at bounding box center [311, 147] width 623 height 295
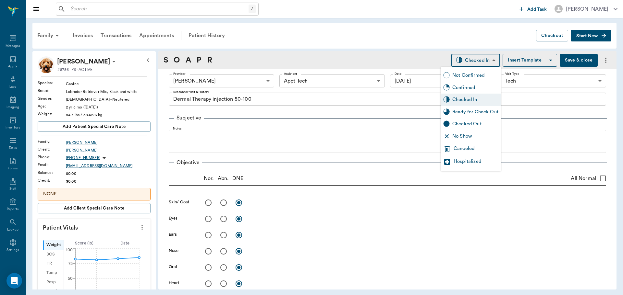
click at [468, 117] on div "Ready for Check Out" at bounding box center [470, 112] width 60 height 12
type input "READY_TO_CHECKOUT"
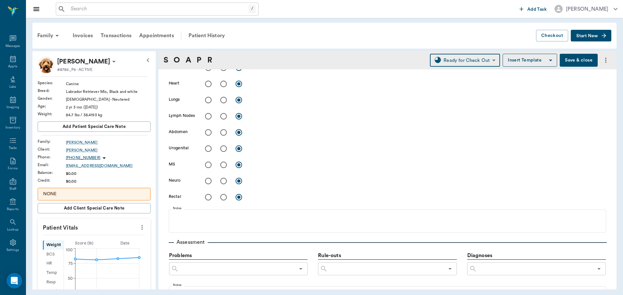
scroll to position [292, 0]
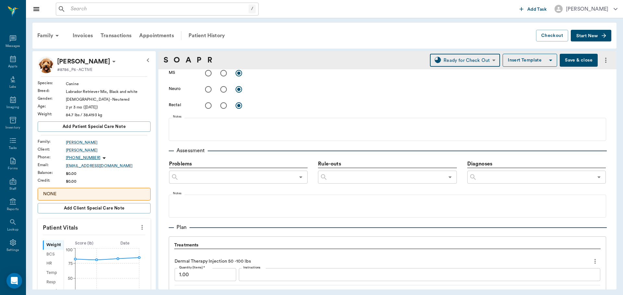
click at [255, 271] on textarea "Instructions" at bounding box center [419, 274] width 352 height 7
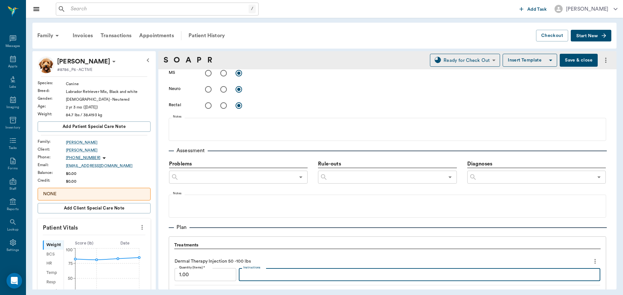
paste textarea "MP80/DXSP2"
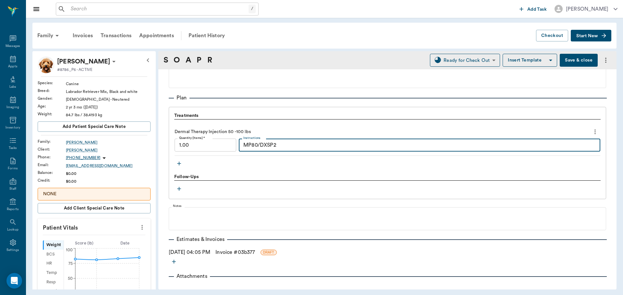
scroll to position [430, 0]
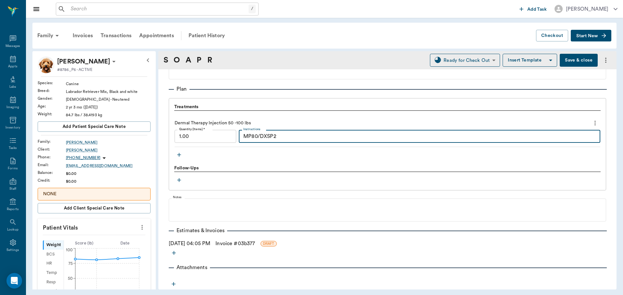
type textarea "MP80/DXSP2"
click at [228, 244] on link "Invoice # 03b377" at bounding box center [235, 244] width 40 height 8
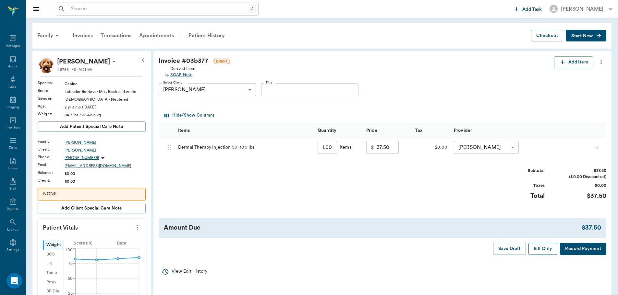
click at [544, 248] on button "Bill Only" at bounding box center [542, 249] width 29 height 12
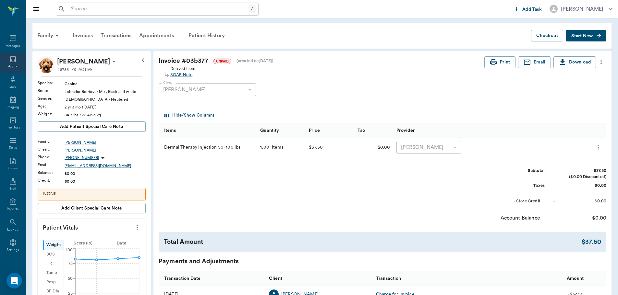
click at [11, 59] on icon at bounding box center [13, 59] width 8 height 8
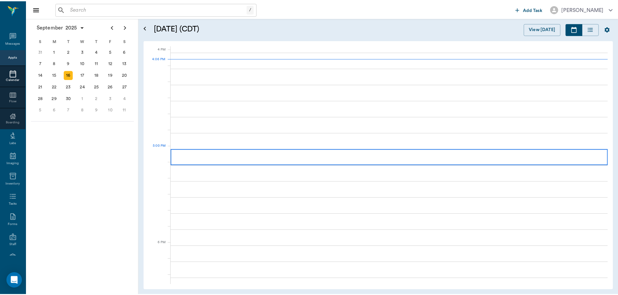
scroll to position [779, 0]
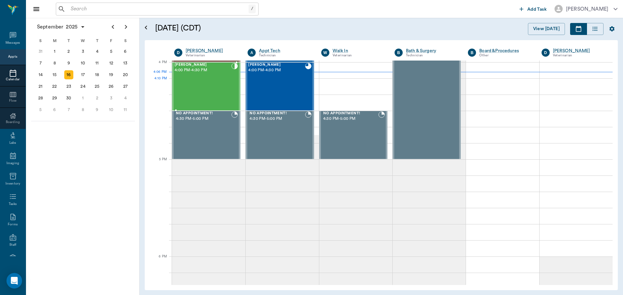
click at [212, 83] on div "Waylon McKnight 4:00 PM - 4:30 PM" at bounding box center [202, 86] width 57 height 47
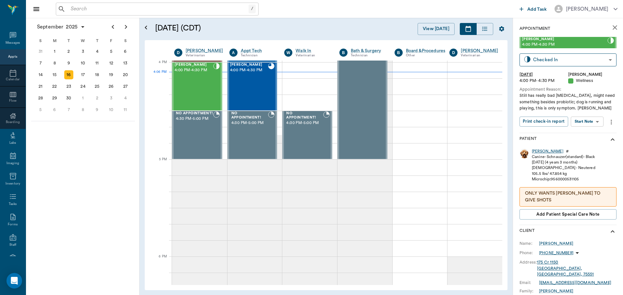
click at [543, 151] on div "Waylon" at bounding box center [546, 152] width 31 height 6
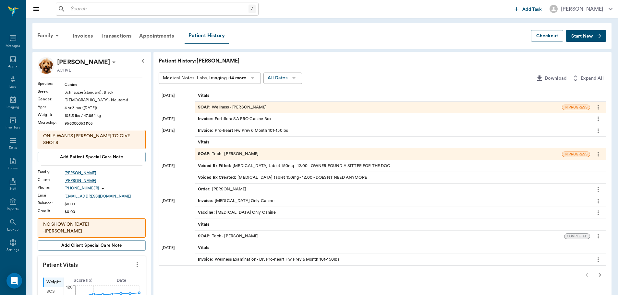
click at [600, 275] on icon "button" at bounding box center [600, 275] width 2 height 4
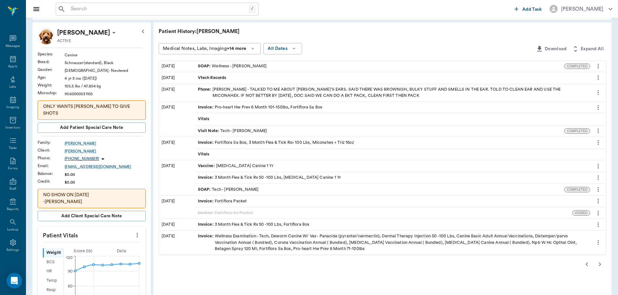
scroll to position [32, 0]
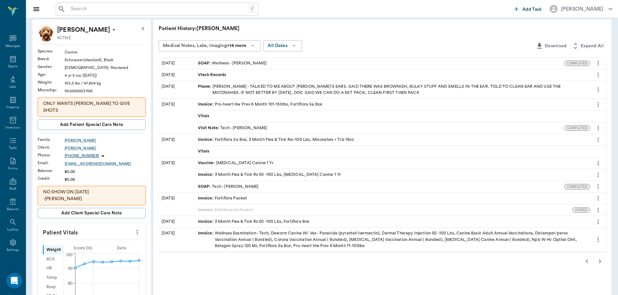
click at [299, 65] on div "SOAP : Wellness - Dr. Bert Ellsworth" at bounding box center [379, 63] width 369 height 11
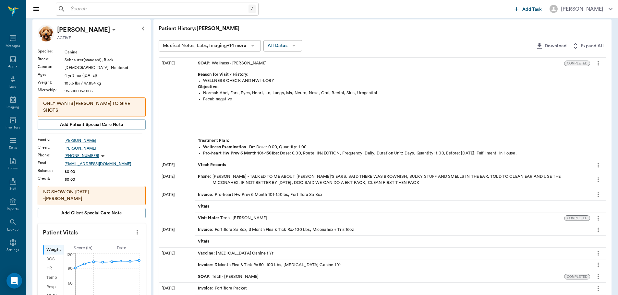
click at [299, 65] on div "SOAP : Wellness - Dr. Bert Ellsworth" at bounding box center [379, 63] width 369 height 11
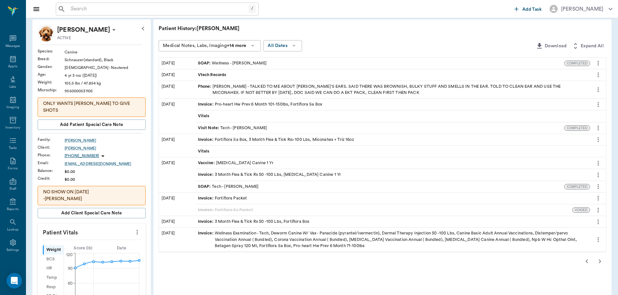
click at [605, 262] on button "button" at bounding box center [599, 261] width 13 height 13
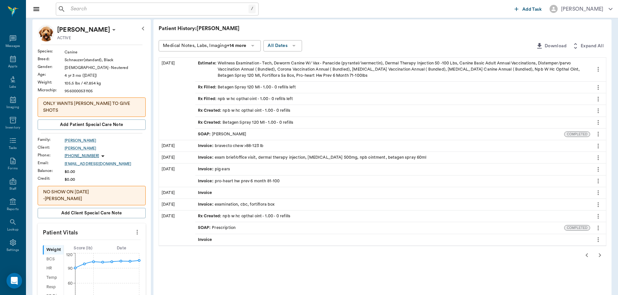
click at [250, 136] on div "SOAP : Dr. Bert Ellsworth" at bounding box center [379, 134] width 369 height 11
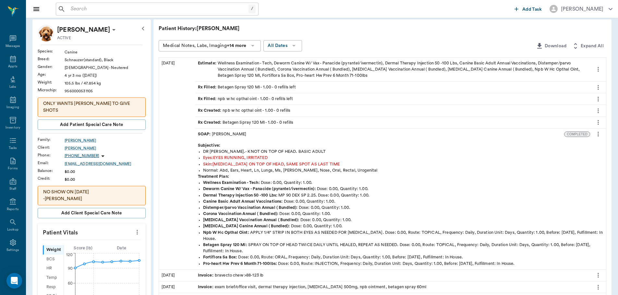
click at [260, 135] on div "SOAP : Dr. Bert Ellsworth" at bounding box center [379, 134] width 369 height 11
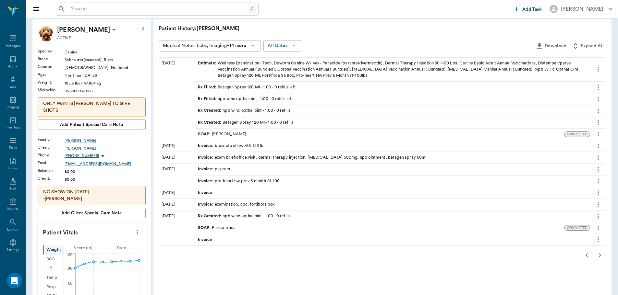
click at [291, 226] on div "SOAP : Prescription" at bounding box center [379, 227] width 369 height 11
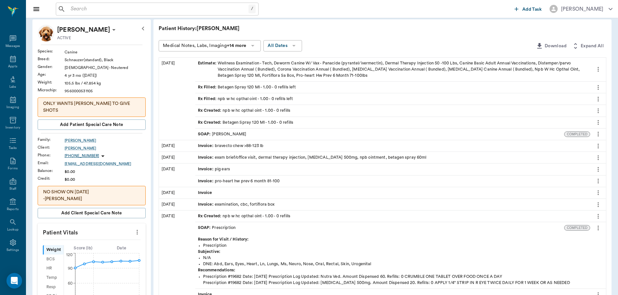
click at [291, 226] on div "SOAP : Prescription" at bounding box center [379, 227] width 369 height 11
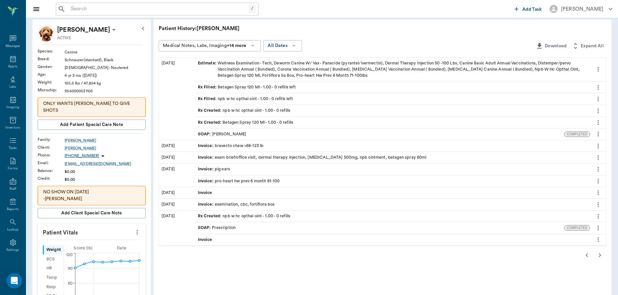
click at [602, 255] on icon "button" at bounding box center [600, 256] width 8 height 8
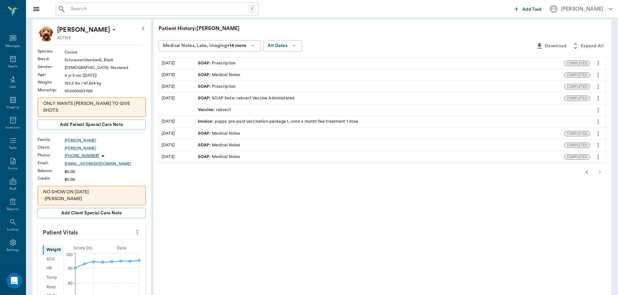
click at [585, 174] on icon "button" at bounding box center [587, 173] width 8 height 8
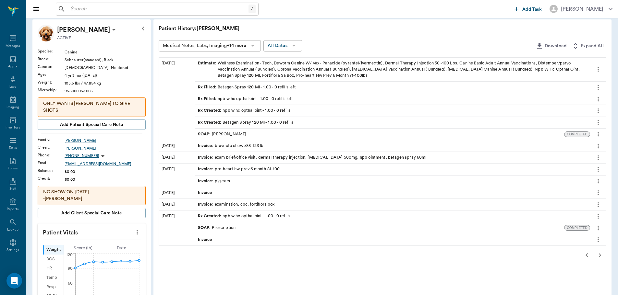
click at [586, 255] on icon "button" at bounding box center [587, 256] width 8 height 8
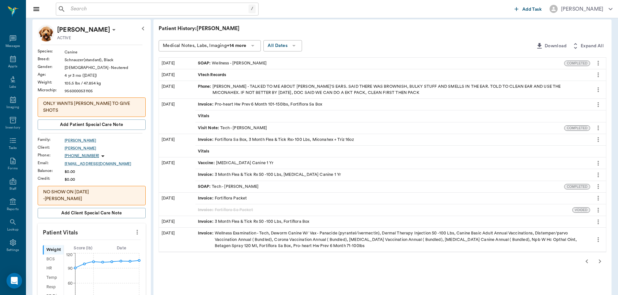
click at [587, 262] on icon "button" at bounding box center [587, 262] width 8 height 8
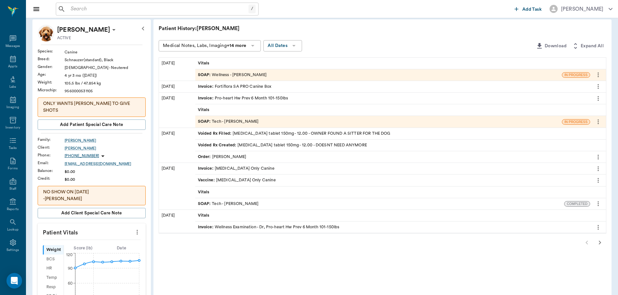
click at [250, 156] on div "Order : Dr. Bert Ellsworth" at bounding box center [392, 156] width 395 height 11
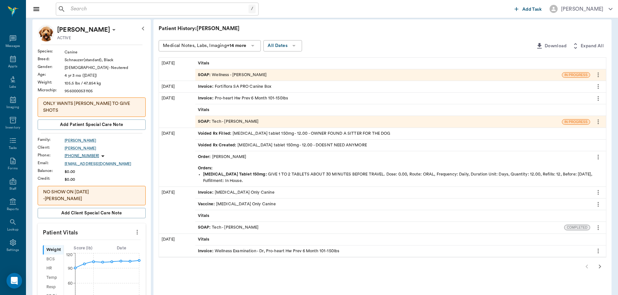
click at [250, 156] on div "Order : Dr. Bert Ellsworth" at bounding box center [392, 156] width 395 height 11
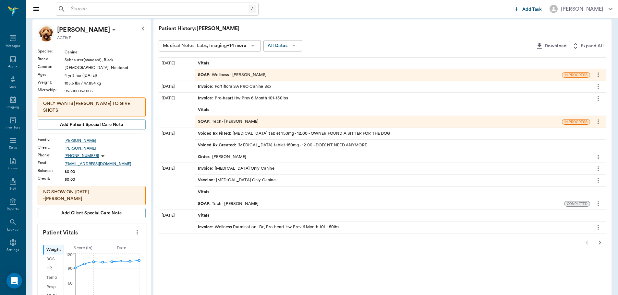
click at [240, 202] on div "SOAP : Tech - Daniel Virnala" at bounding box center [228, 204] width 61 height 6
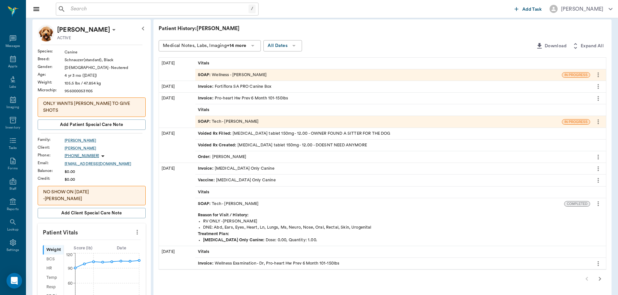
click at [240, 203] on div "SOAP : Tech - Daniel Virnala" at bounding box center [228, 204] width 61 height 6
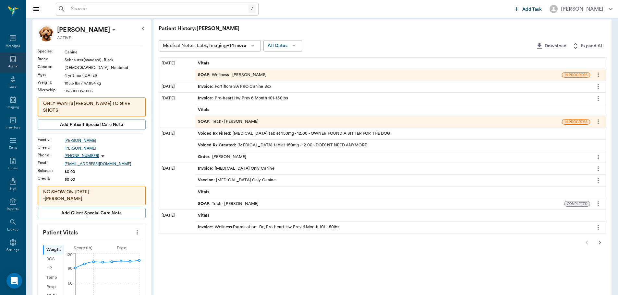
click at [10, 58] on icon at bounding box center [13, 59] width 6 height 6
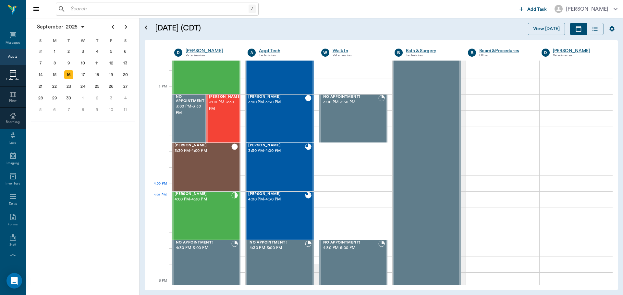
scroll to position [780, 0]
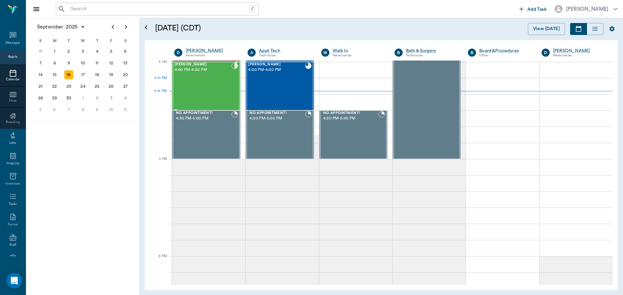
click at [221, 88] on div "Waylon McKnight 4:00 PM - 4:30 PM" at bounding box center [202, 86] width 57 height 47
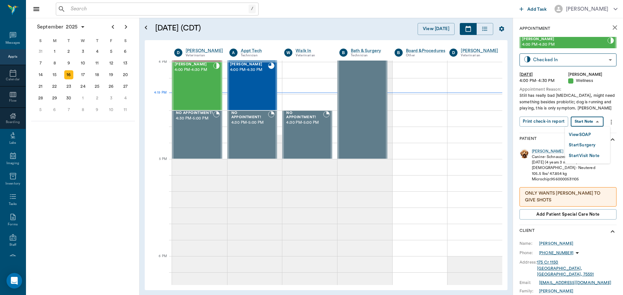
click at [590, 122] on body "/ ​ Add Task Dr. Bert Ellsworth Nectar Messages Appts Calendar Flow Boarding La…" at bounding box center [311, 147] width 623 height 295
click at [583, 133] on button "View SOAP" at bounding box center [579, 134] width 22 height 7
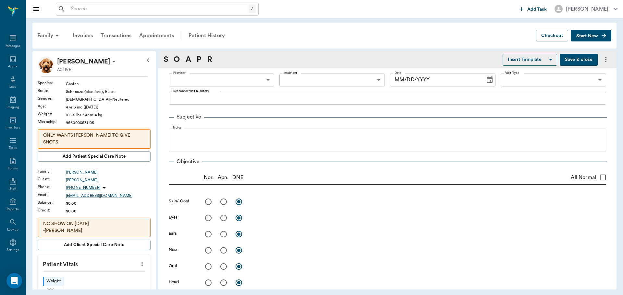
type input "63ec2f075fda476ae8351a4d"
type input "65d2be4f46e3a538d89b8c14"
type textarea "Still has really bad diarrhea, might need something besides probiotic; dog is r…"
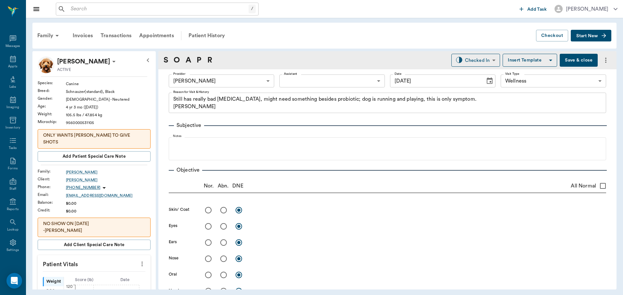
type input "09/16/2025"
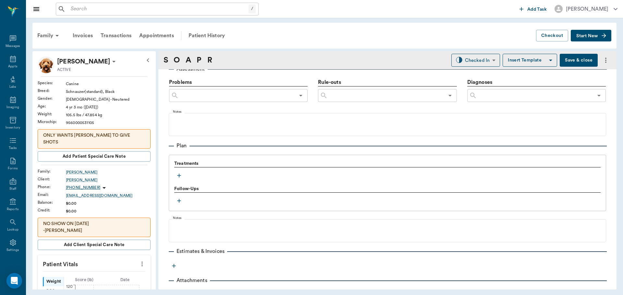
scroll to position [394, 0]
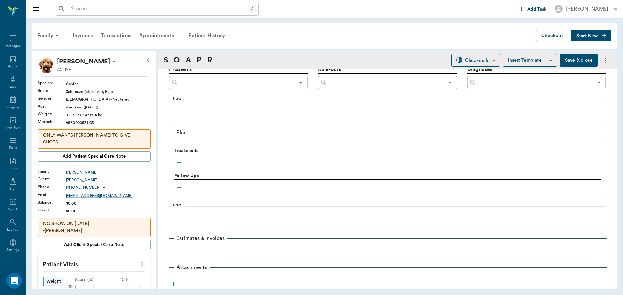
click at [177, 164] on icon "button" at bounding box center [179, 163] width 6 height 6
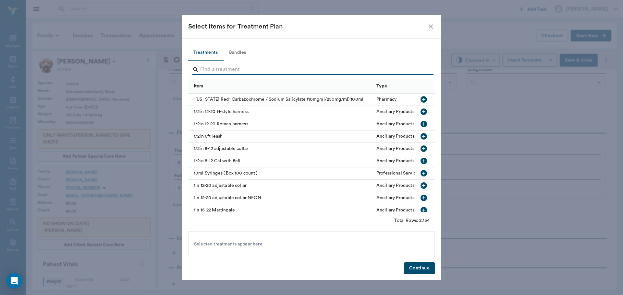
click at [217, 67] on input "Search" at bounding box center [311, 70] width 223 height 10
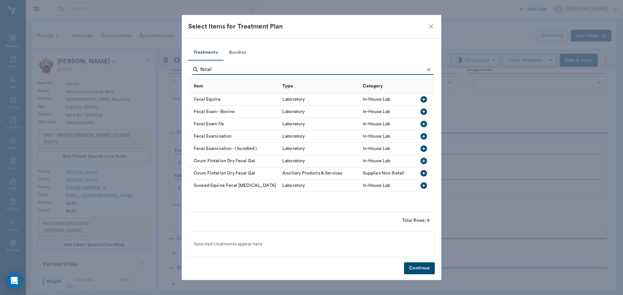
click at [422, 137] on icon "button" at bounding box center [423, 136] width 6 height 6
type input "f"
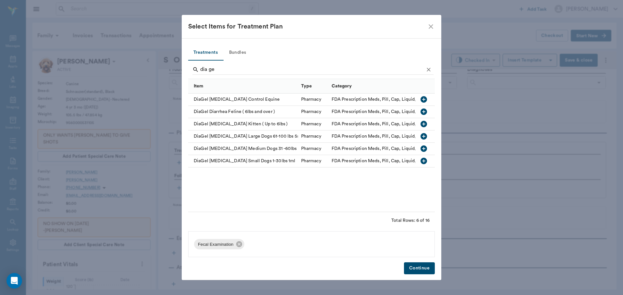
click at [423, 137] on icon "button" at bounding box center [424, 137] width 8 height 8
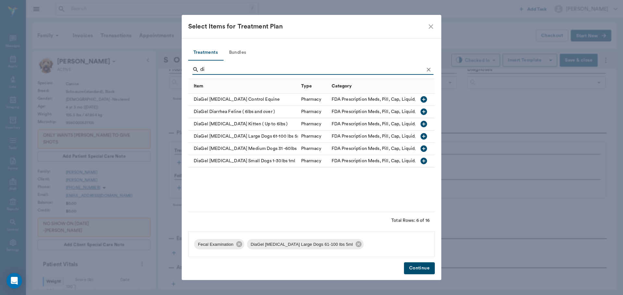
type input "d"
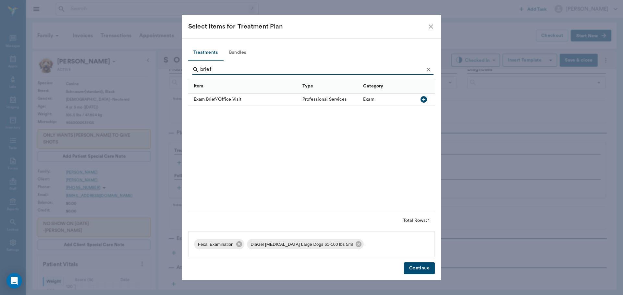
type input "brief"
click at [424, 102] on icon "button" at bounding box center [423, 99] width 6 height 6
click at [420, 269] on button "Continue" at bounding box center [419, 269] width 31 height 12
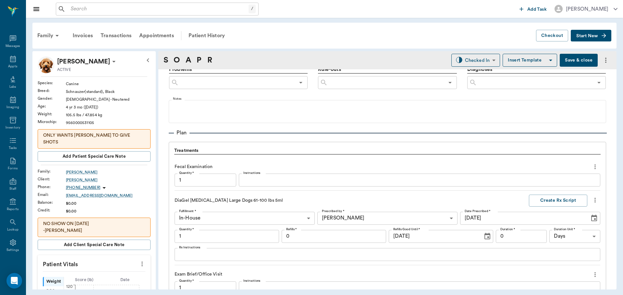
scroll to position [530, 0]
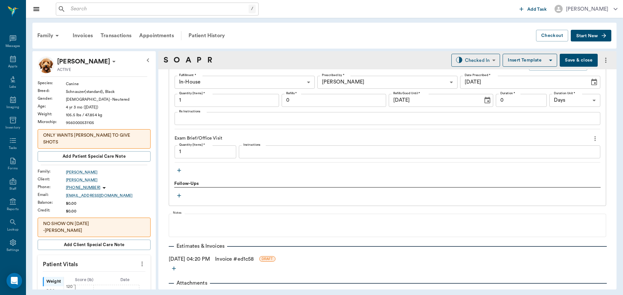
type input "1.00"
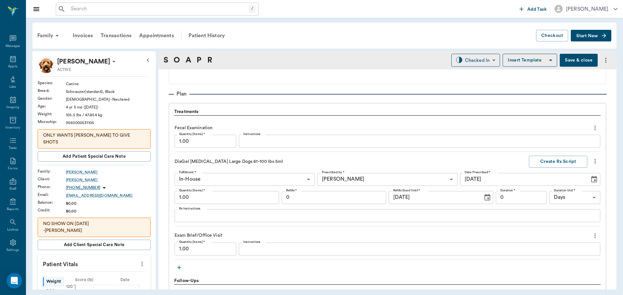
click at [232, 200] on input "1.00" at bounding box center [226, 197] width 104 height 13
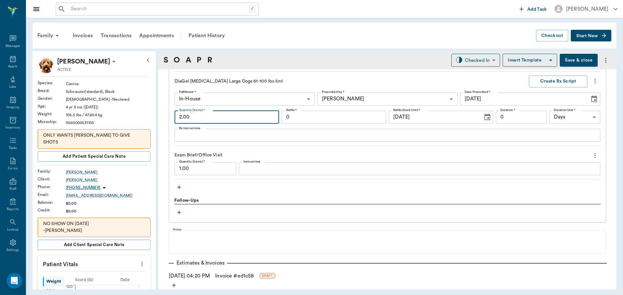
type input "2.00"
click at [180, 188] on icon "button" at bounding box center [179, 187] width 6 height 6
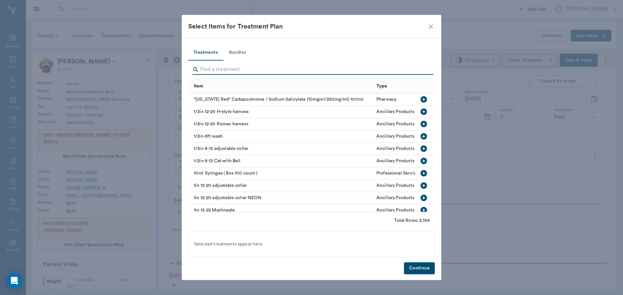
click at [230, 68] on input "Search" at bounding box center [311, 70] width 223 height 10
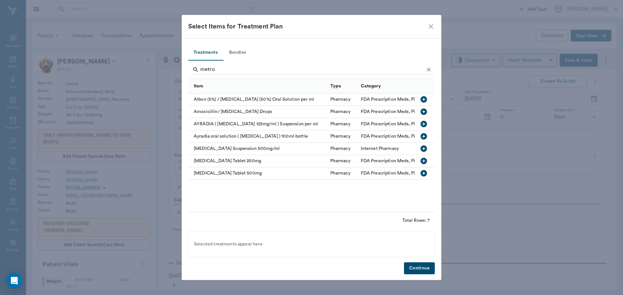
click at [422, 174] on icon "button" at bounding box center [423, 173] width 6 height 6
type input "m"
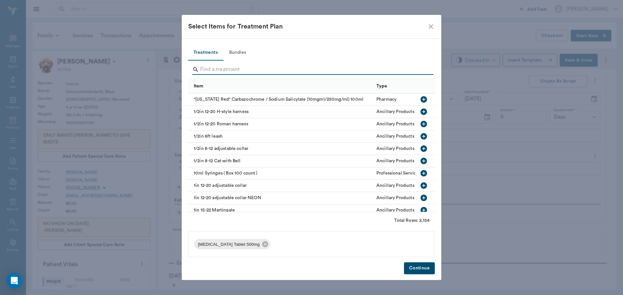
click at [417, 268] on button "Continue" at bounding box center [419, 269] width 31 height 12
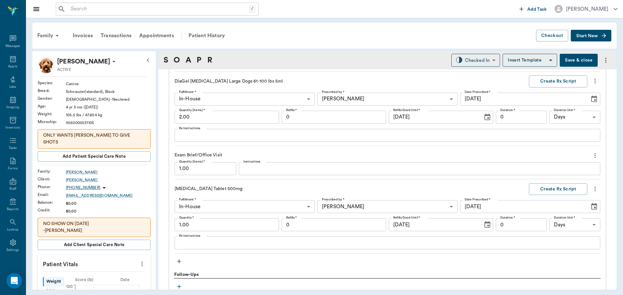
click at [196, 227] on input "1.00" at bounding box center [226, 225] width 104 height 13
click at [205, 248] on div "x Rx Instructions" at bounding box center [386, 243] width 425 height 13
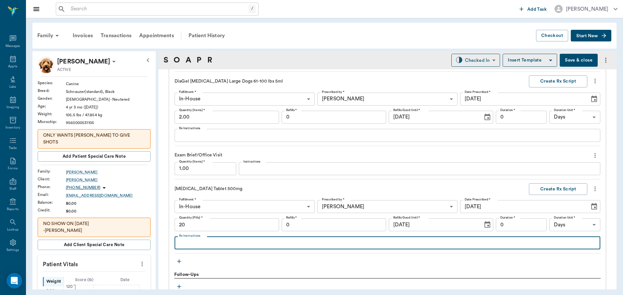
type input "20.00"
type textarea "G"
type textarea "Give 2 twice daily until gone"
click at [534, 223] on input "0" at bounding box center [520, 225] width 51 height 13
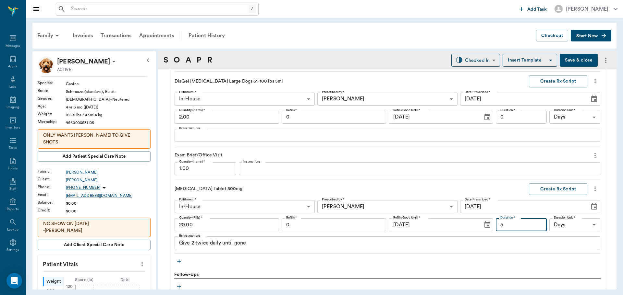
type input "5"
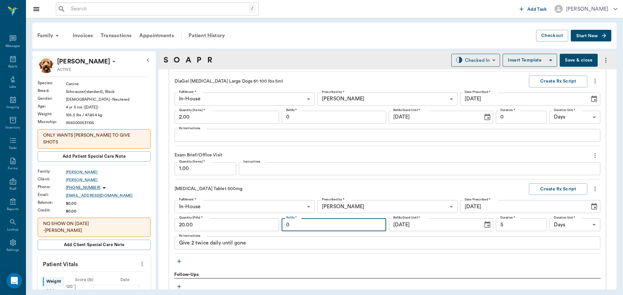
click at [341, 227] on input "0" at bounding box center [333, 225] width 104 height 13
type input "1"
click at [550, 191] on button "Create Rx Script" at bounding box center [558, 190] width 58 height 12
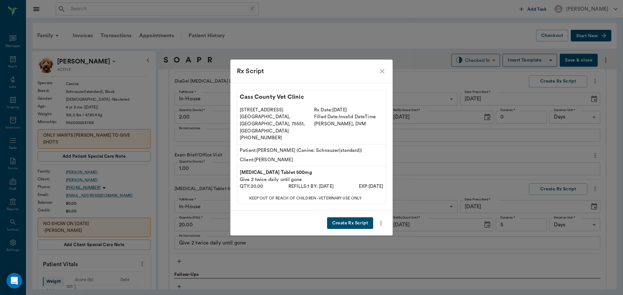
click at [355, 218] on button "Create Rx Script" at bounding box center [350, 224] width 46 height 12
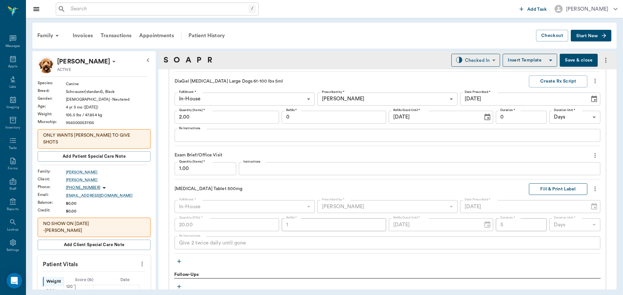
click at [551, 188] on button "Fill & Print Label" at bounding box center [558, 190] width 58 height 12
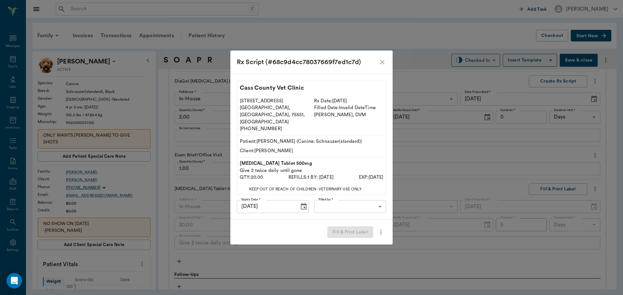
click at [374, 201] on body "/ ​ Add Task Dr. Bert Ellsworth Nectar Messages Appts Labs Imaging Inventory Ta…" at bounding box center [311, 147] width 623 height 295
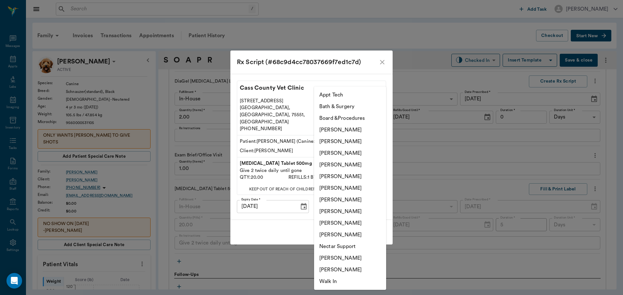
click at [361, 154] on li "Daniel Virnala" at bounding box center [350, 154] width 72 height 12
type input "642ef10e332a41444de2bad1"
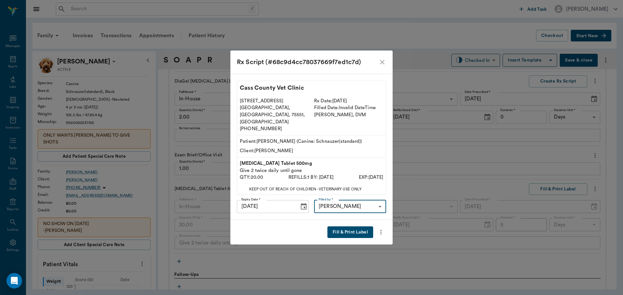
click at [358, 227] on button "Fill & Print Label" at bounding box center [350, 233] width 46 height 12
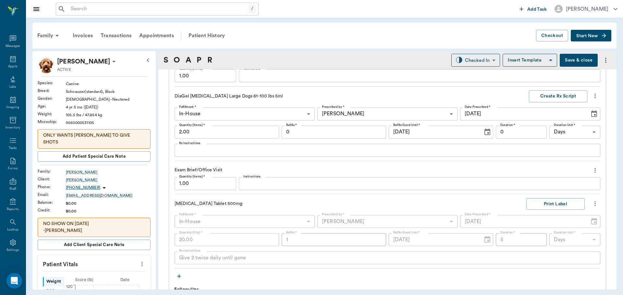
scroll to position [458, 0]
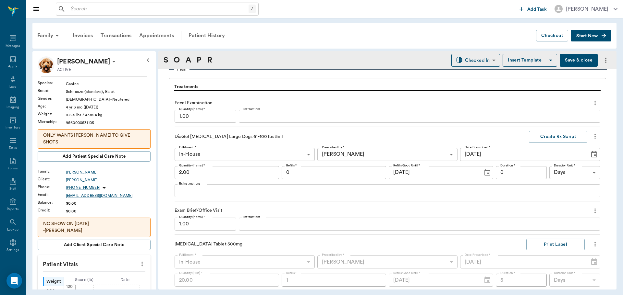
click at [576, 62] on button "Save & close" at bounding box center [578, 60] width 38 height 13
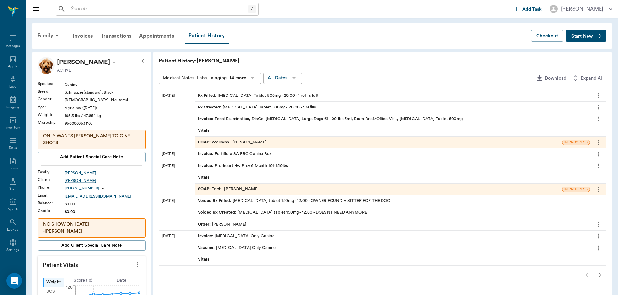
click at [233, 144] on div "SOAP : Wellness - Dr. Bert Ellsworth" at bounding box center [232, 142] width 69 height 6
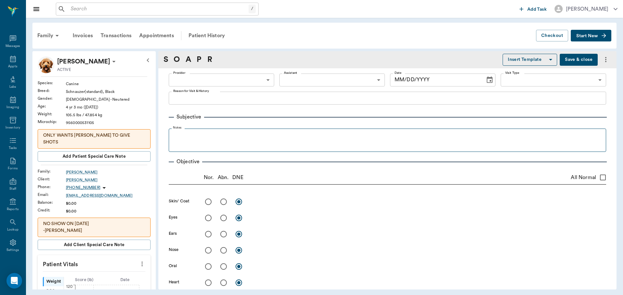
type input "63ec2f075fda476ae8351a4d"
type input "65d2be4f46e3a538d89b8c14"
type textarea "Still has really bad diarrhea, might need something besides probiotic; dog is r…"
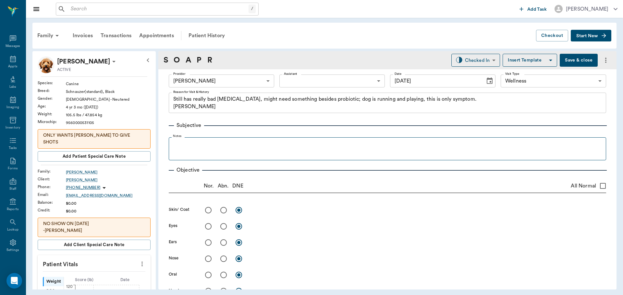
type input "09/16/2025"
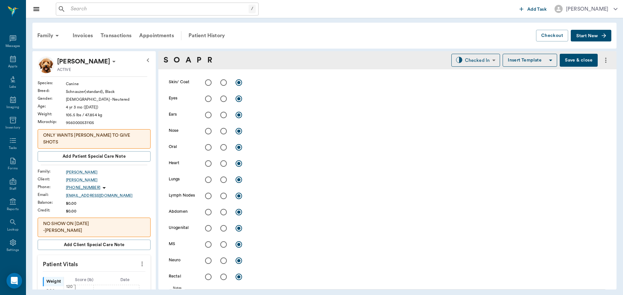
scroll to position [130, 0]
click at [207, 82] on input "radio" at bounding box center [208, 81] width 14 height 14
radio input "true"
click at [208, 99] on input "radio" at bounding box center [208, 97] width 14 height 14
radio input "true"
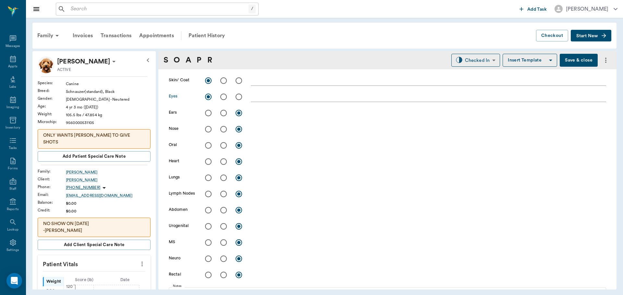
click at [209, 114] on input "radio" at bounding box center [208, 113] width 14 height 14
radio input "true"
click at [207, 126] on input "radio" at bounding box center [208, 130] width 14 height 14
radio input "true"
click at [206, 209] on input "radio" at bounding box center [208, 211] width 14 height 14
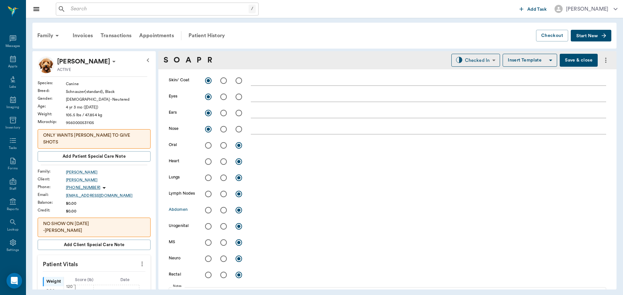
radio input "true"
click at [211, 246] on input "radio" at bounding box center [208, 243] width 14 height 14
radio input "true"
click at [207, 260] on input "radio" at bounding box center [208, 259] width 14 height 14
radio input "true"
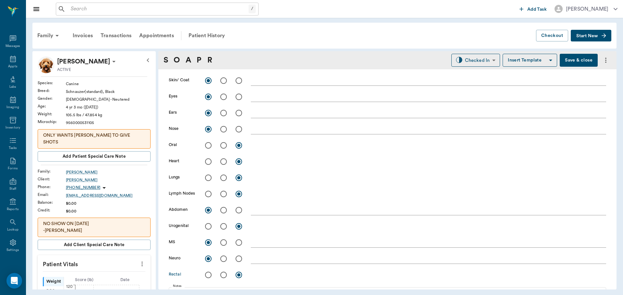
click at [207, 277] on input "radio" at bounding box center [208, 275] width 14 height 14
radio input "true"
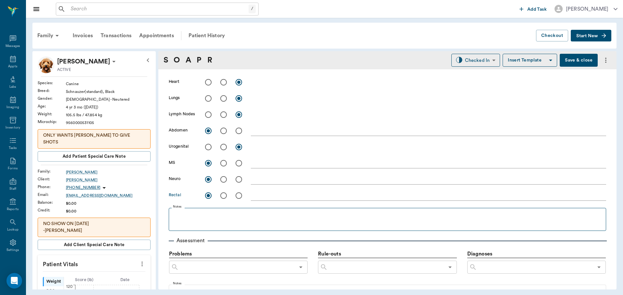
scroll to position [227, 0]
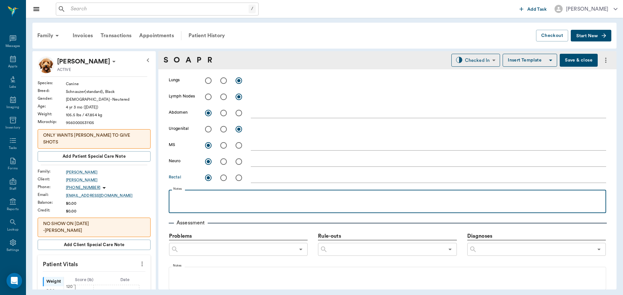
click at [207, 195] on p at bounding box center [387, 197] width 431 height 8
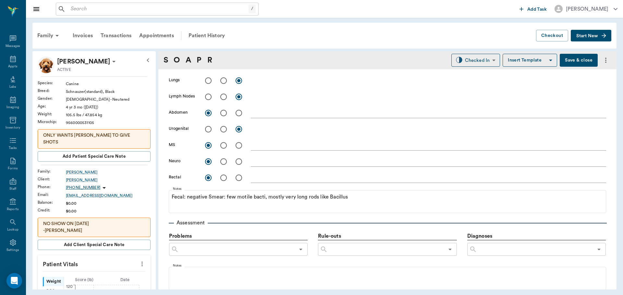
click at [574, 61] on button "Save & close" at bounding box center [578, 60] width 38 height 13
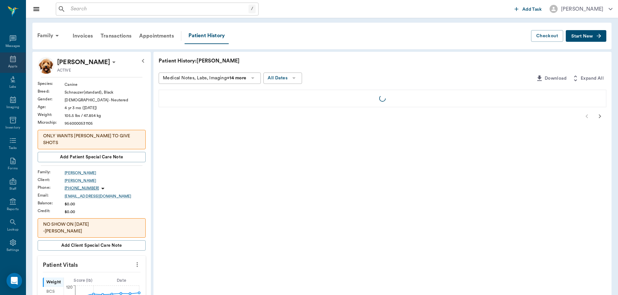
click at [8, 64] on div "Appts" at bounding box center [12, 66] width 9 height 5
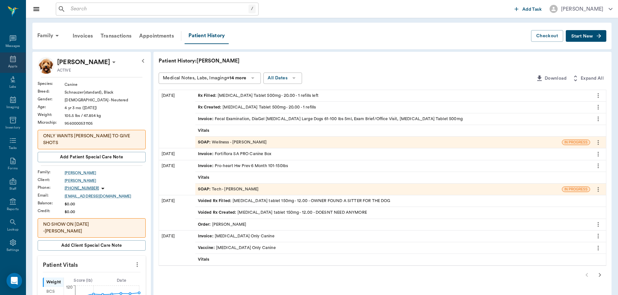
click at [8, 64] on div "Appts" at bounding box center [12, 66] width 9 height 5
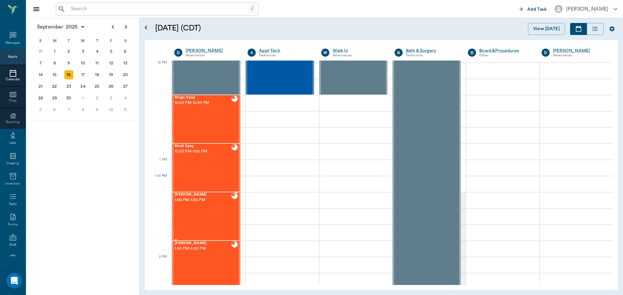
scroll to position [390, 0]
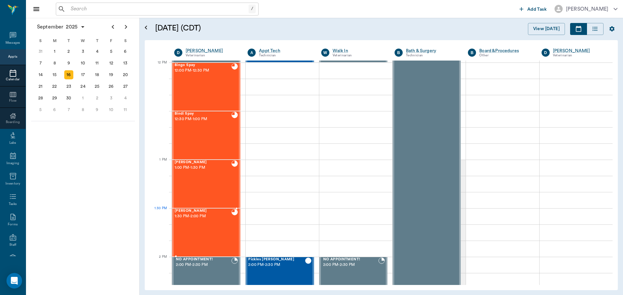
click at [216, 225] on div "Cody Steward 1:30 PM - 2:00 PM" at bounding box center [202, 232] width 57 height 47
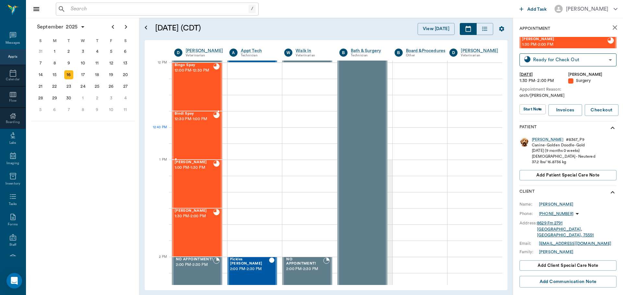
click at [196, 128] on div "Bindi Spay 12:30 PM - 1:00 PM" at bounding box center [193, 135] width 39 height 47
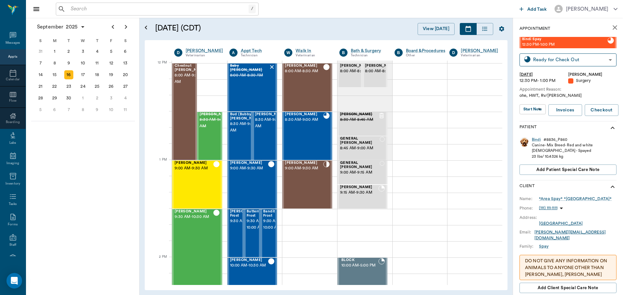
scroll to position [390, 0]
